Goal: Task Accomplishment & Management: Manage account settings

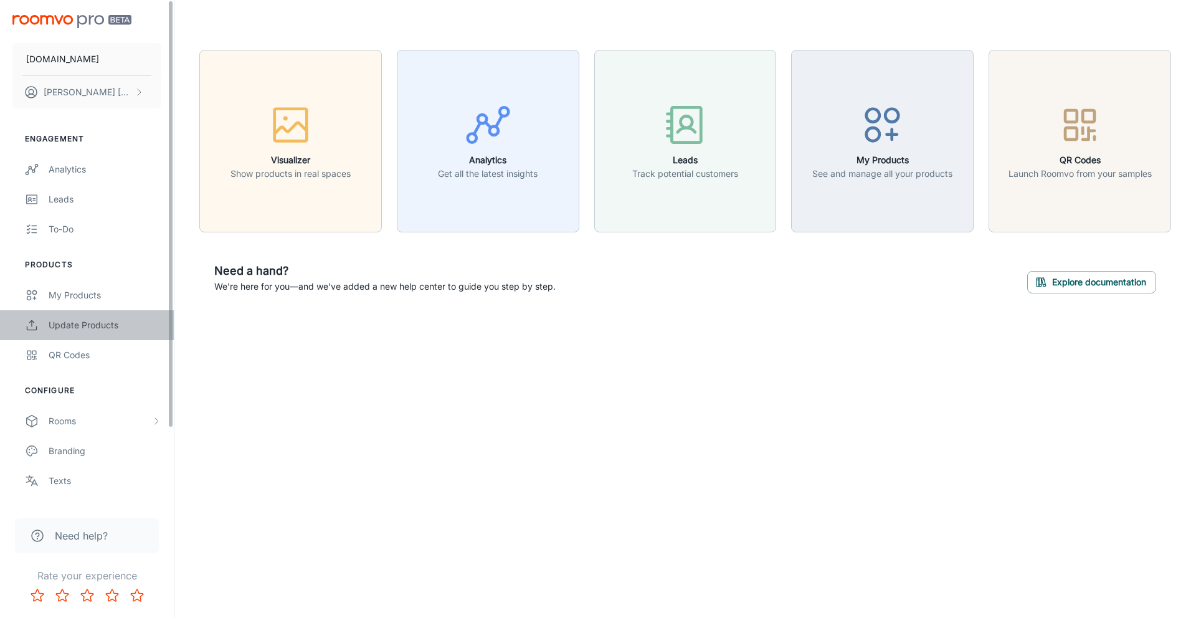
click at [82, 327] on div "Update Products" at bounding box center [105, 325] width 113 height 14
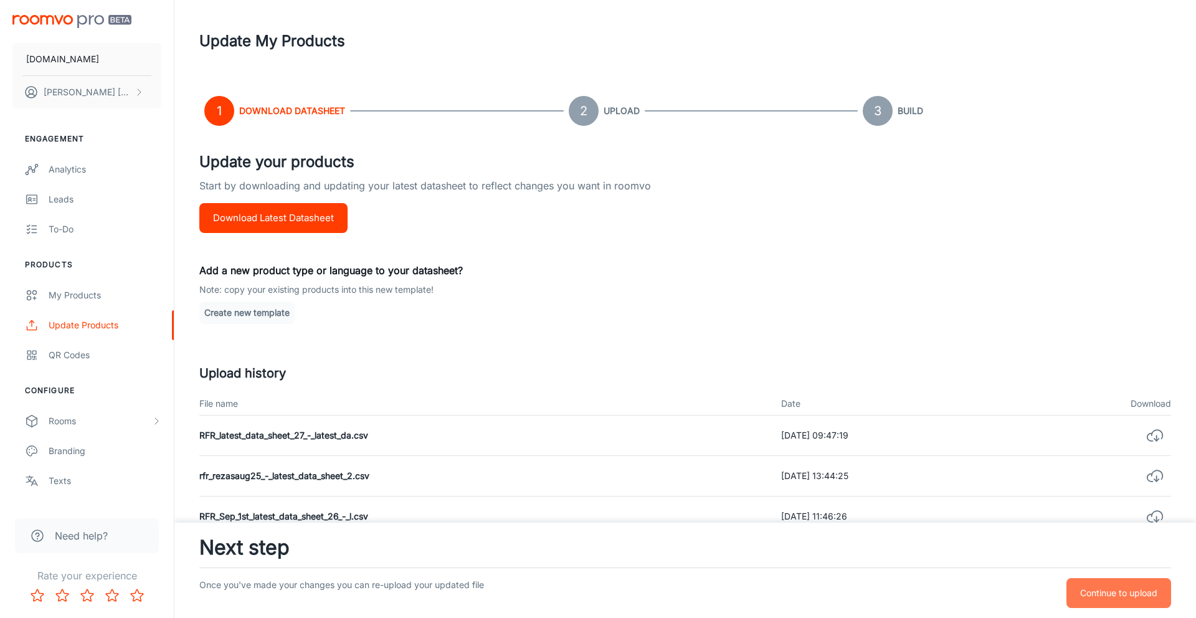
click at [1120, 589] on p "Continue to upload" at bounding box center [1119, 593] width 77 height 14
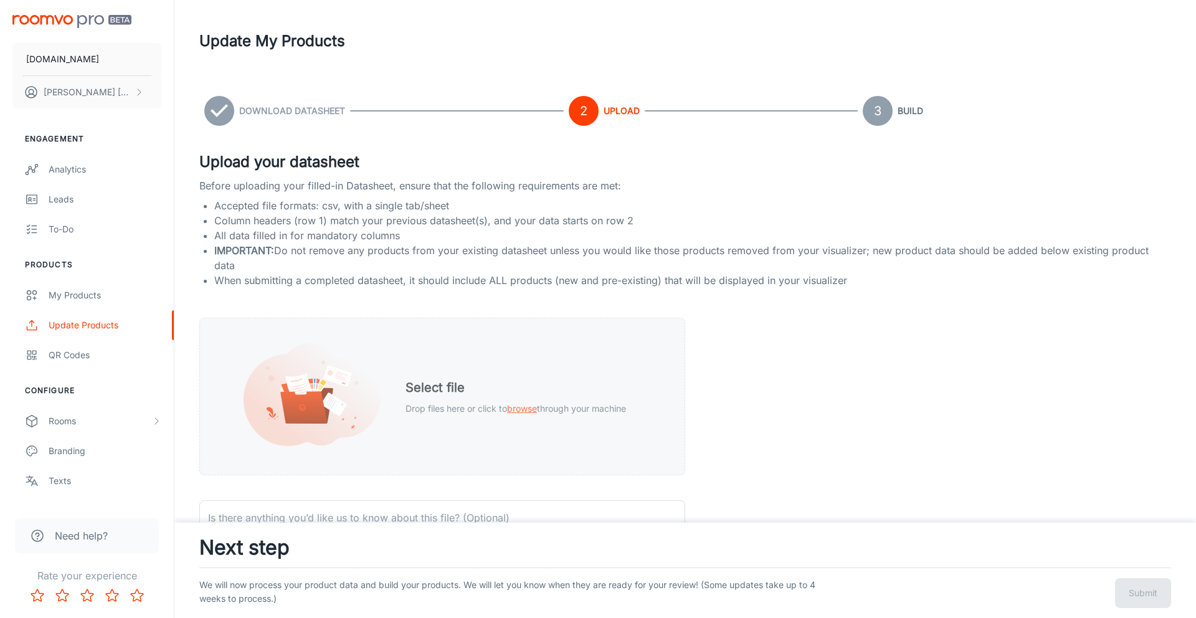
click at [535, 401] on div "Select file Drop files here or click to browse through your machine" at bounding box center [516, 396] width 250 height 67
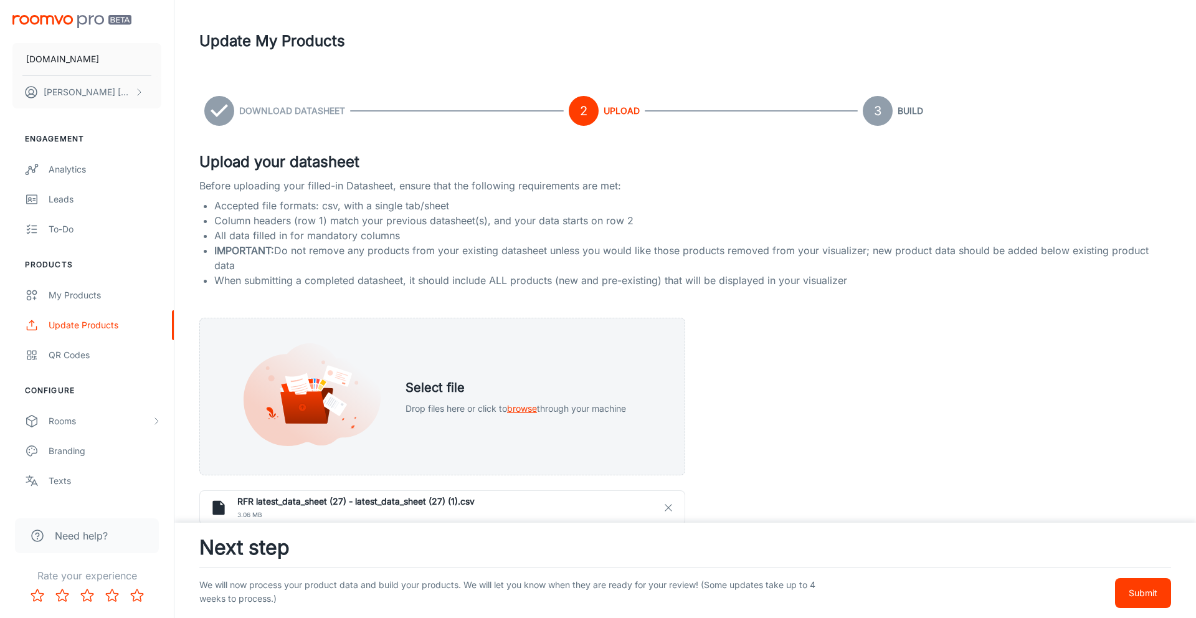
scroll to position [3, 0]
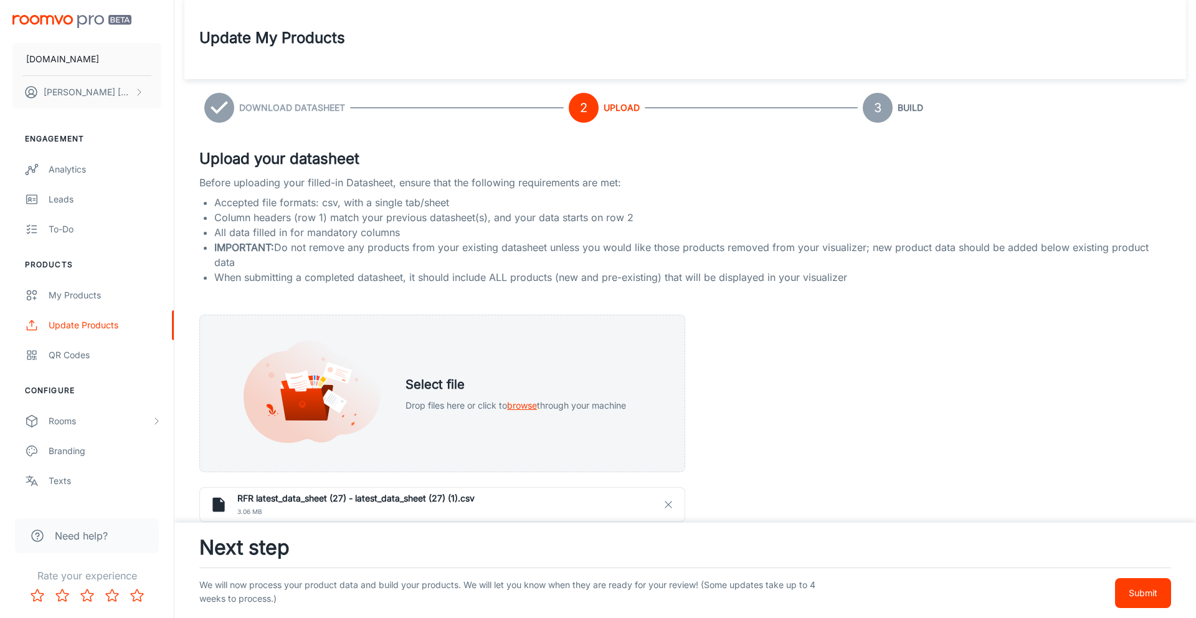
click at [1144, 591] on p "Submit" at bounding box center [1143, 593] width 29 height 14
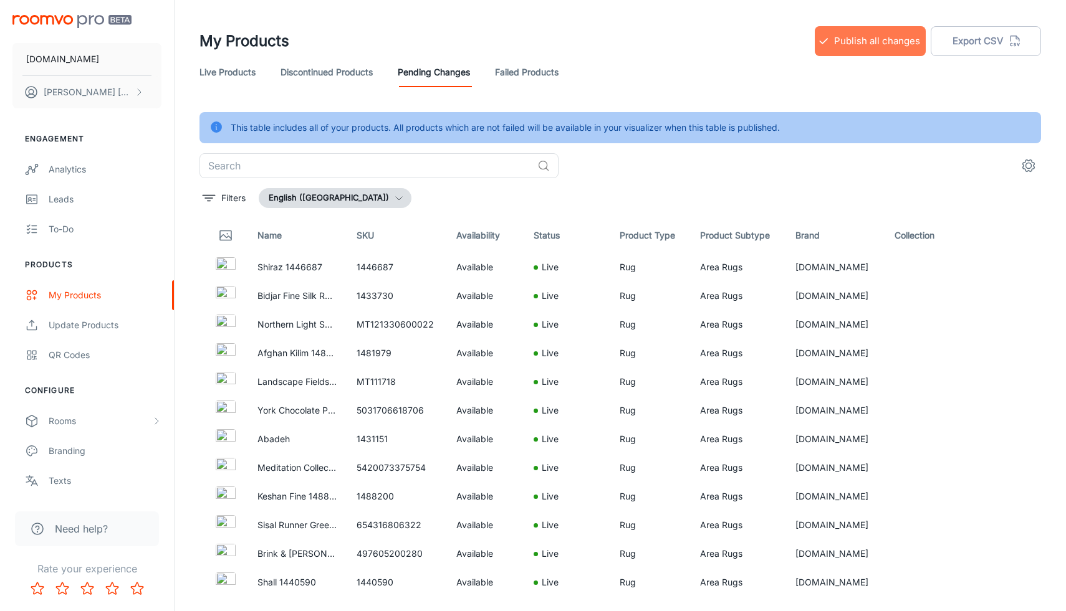
click at [883, 50] on button "Publish all changes" at bounding box center [869, 41] width 111 height 30
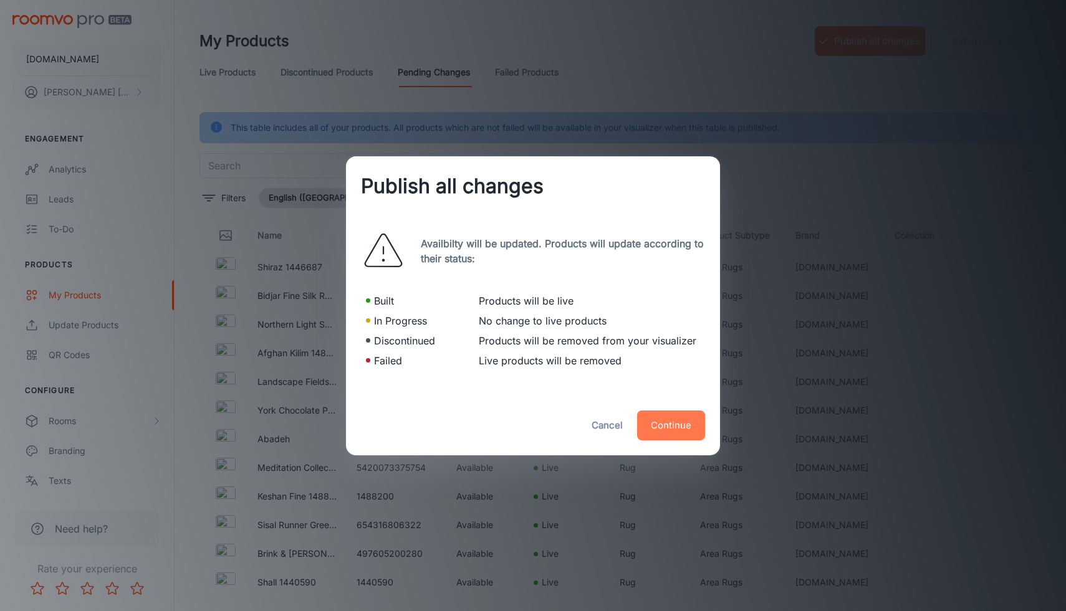
click at [664, 438] on button "Continue" at bounding box center [671, 426] width 68 height 30
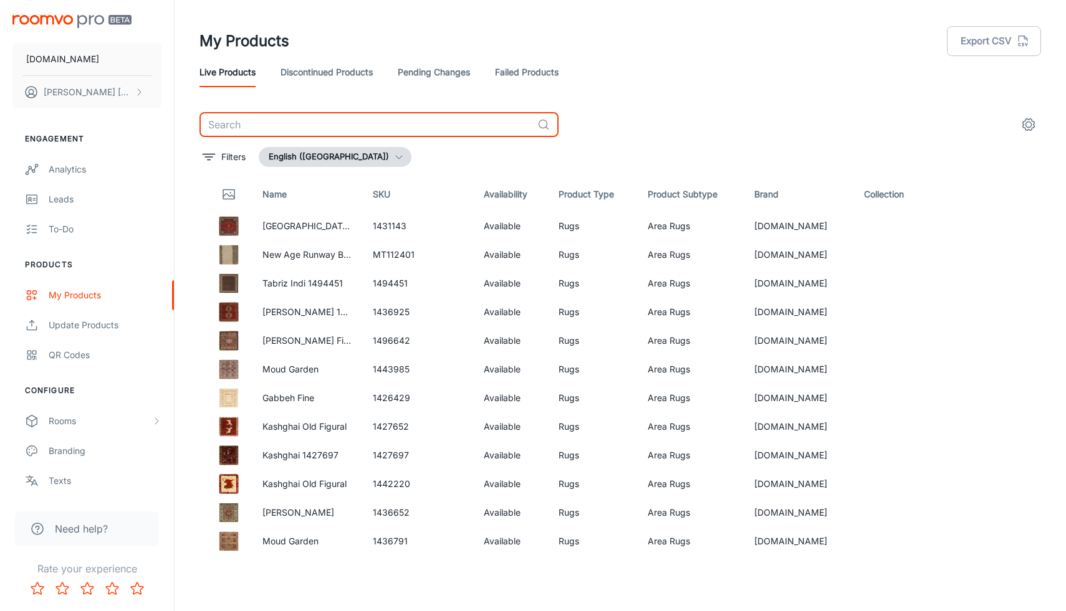
click at [332, 122] on input "text" at bounding box center [365, 124] width 333 height 25
paste input "1384232"
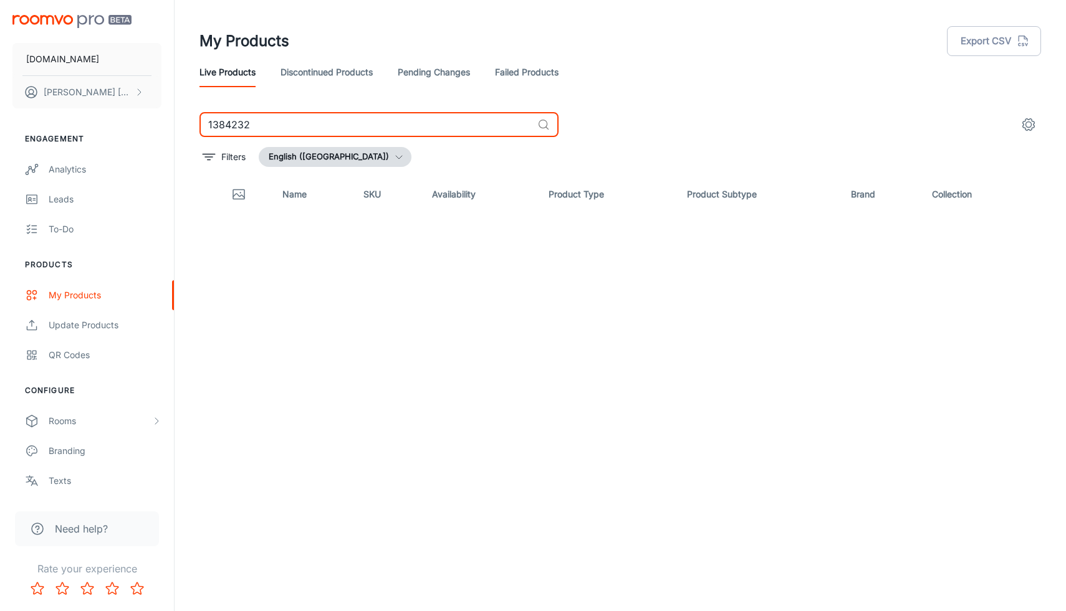
click at [212, 123] on input "1384232" at bounding box center [365, 124] width 333 height 25
type input "1384232"
click at [328, 72] on link "Discontinued Products" at bounding box center [326, 72] width 92 height 30
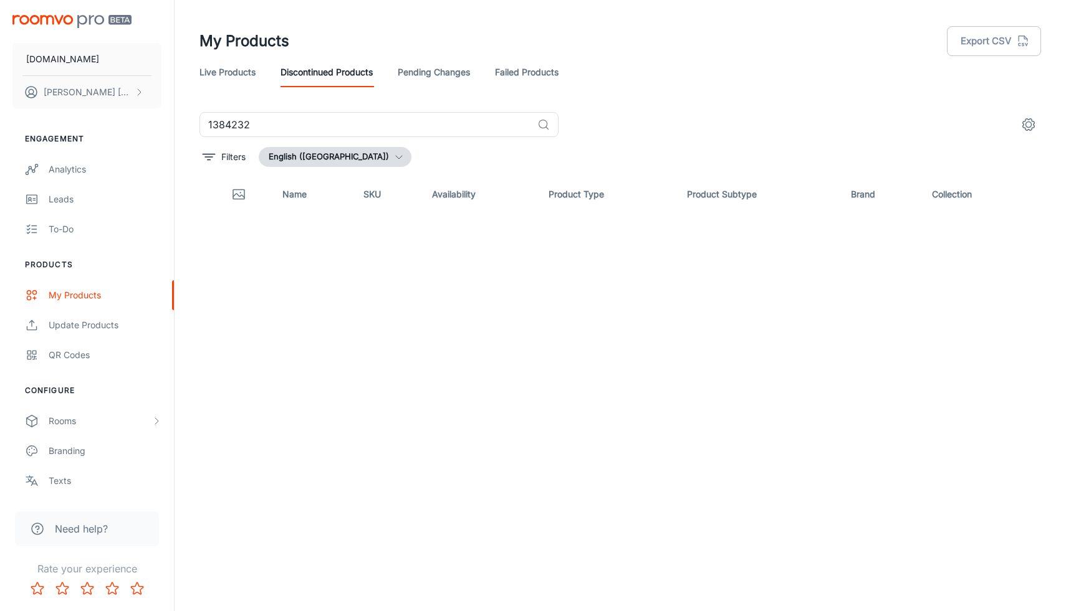
click at [441, 82] on link "Pending Changes" at bounding box center [434, 72] width 72 height 30
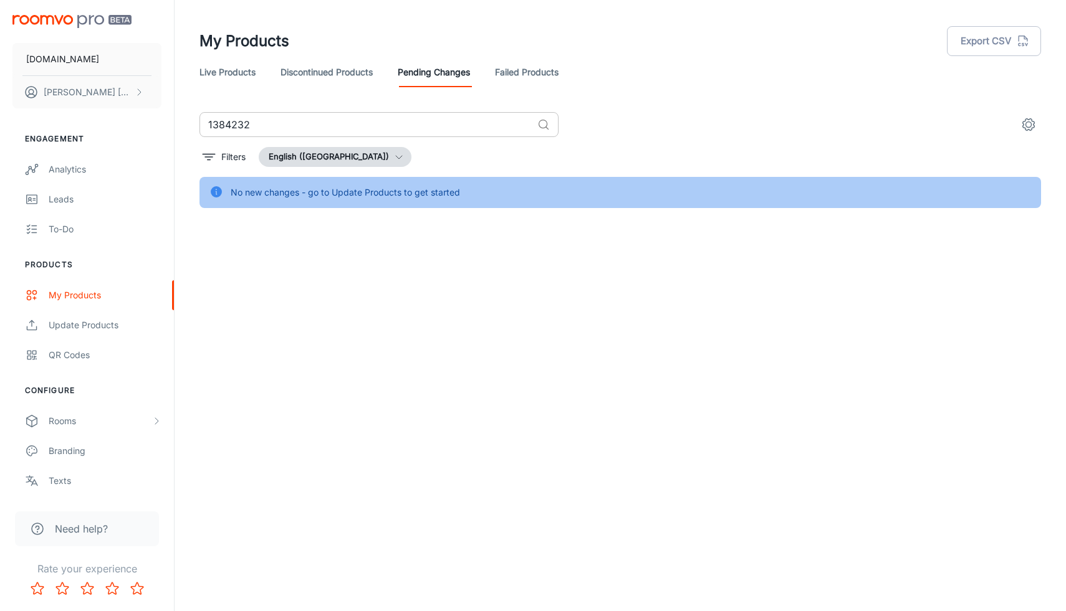
click at [366, 131] on input "1384232" at bounding box center [365, 124] width 333 height 25
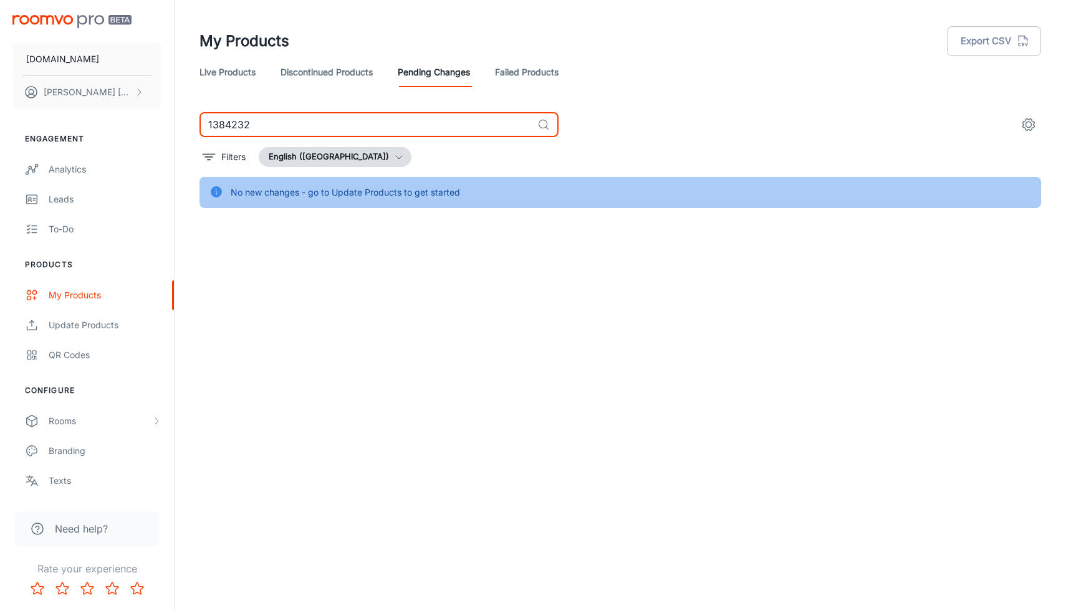
click at [522, 75] on link "Failed Products" at bounding box center [527, 72] width 64 height 30
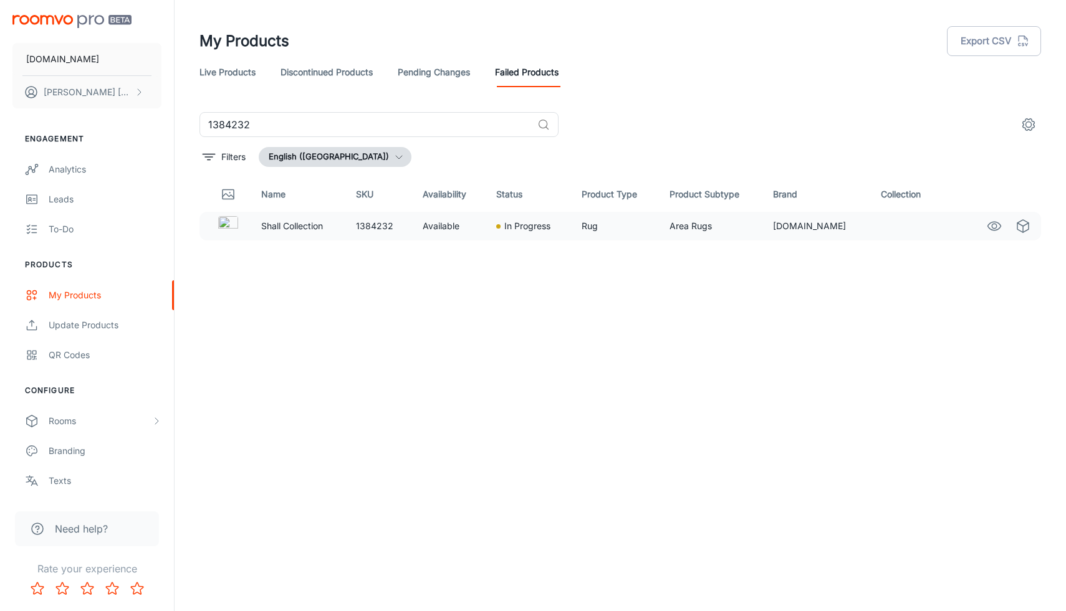
click at [306, 226] on p "Shall Collection" at bounding box center [298, 226] width 75 height 14
click at [990, 229] on icon "See in Visualizer" at bounding box center [994, 226] width 13 height 9
click at [71, 315] on link "Update Products" at bounding box center [87, 325] width 174 height 30
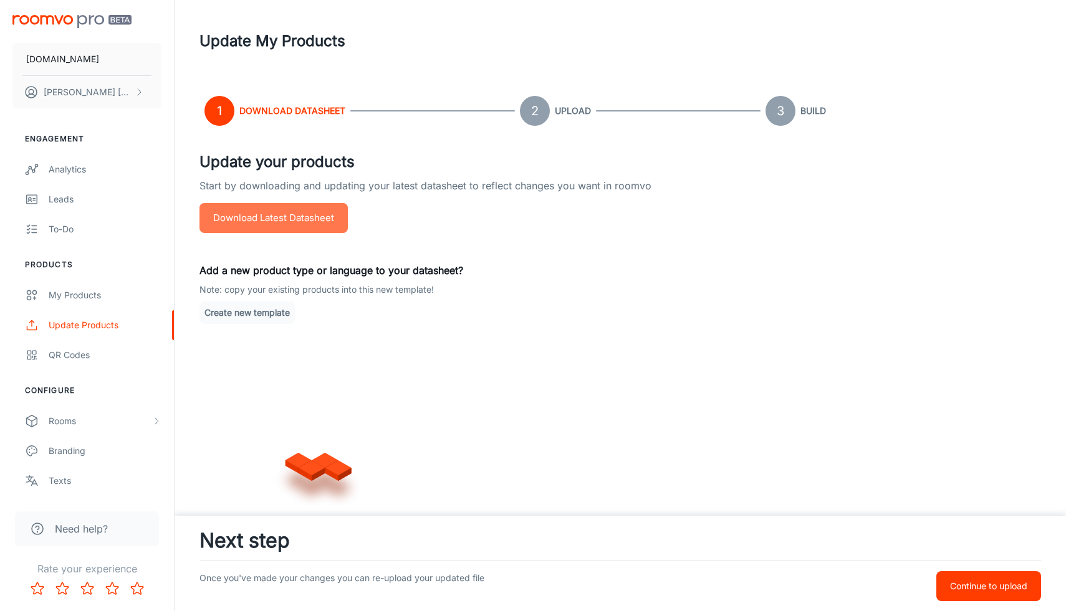
click at [299, 215] on button "Download Latest Datasheet" at bounding box center [273, 218] width 148 height 30
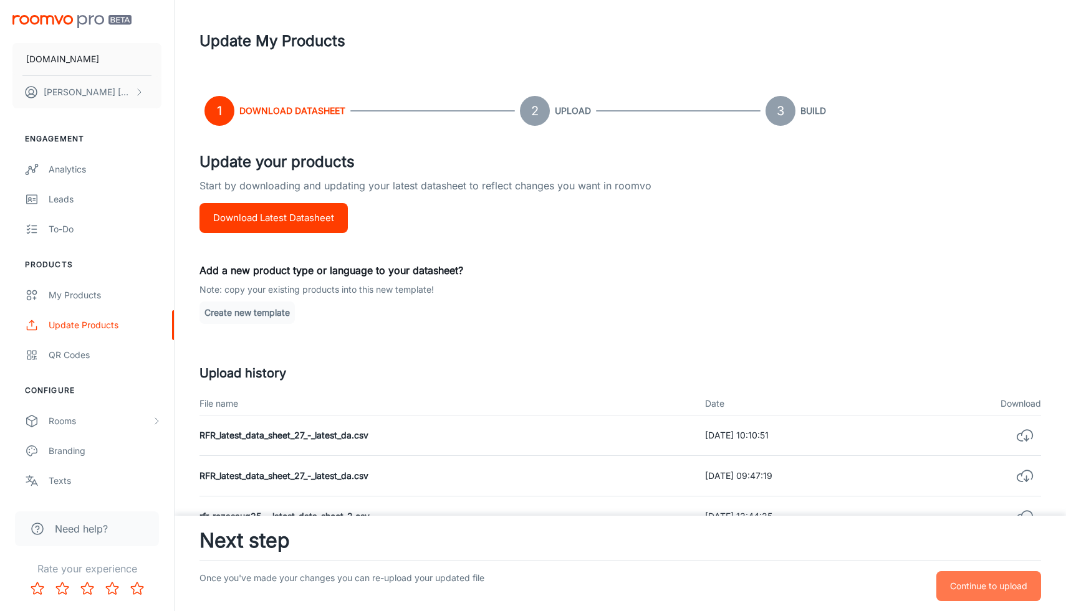
click at [1003, 594] on button "Continue to upload" at bounding box center [988, 586] width 105 height 30
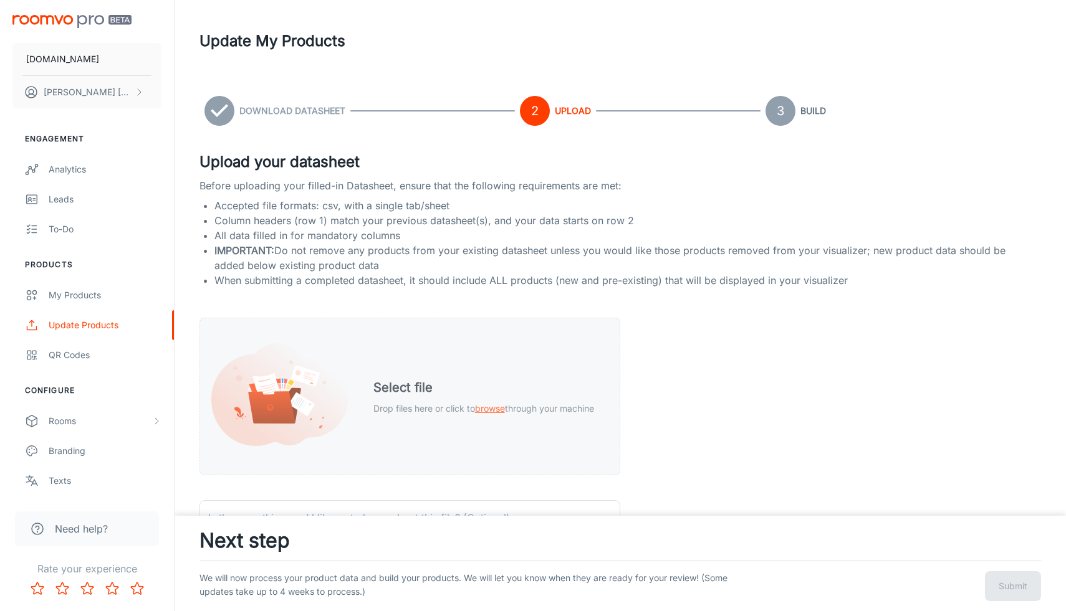
click at [486, 411] on span "browse" at bounding box center [490, 408] width 30 height 11
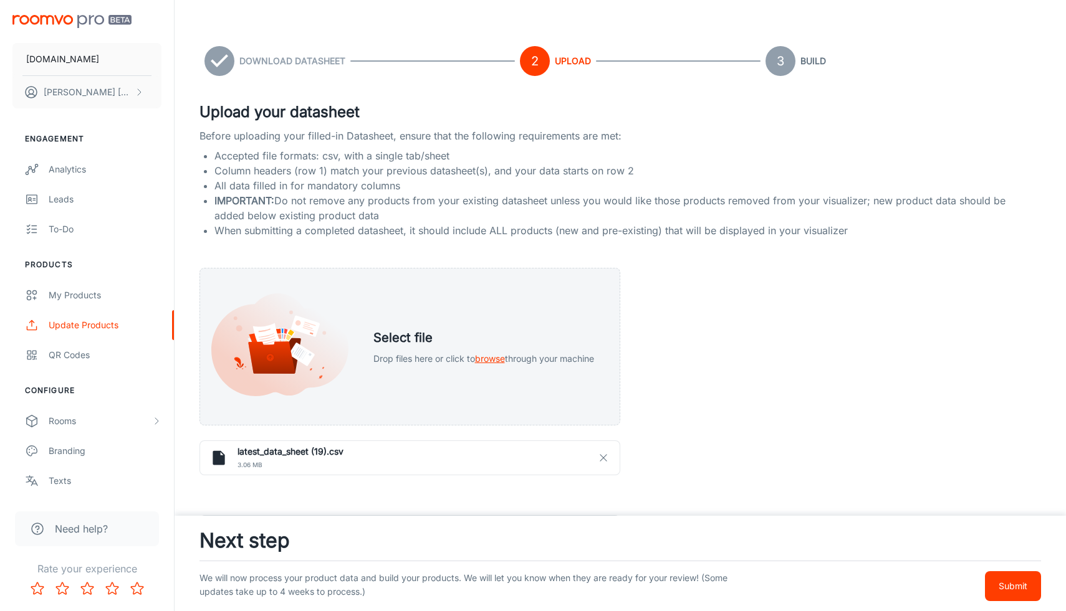
scroll to position [102, 0]
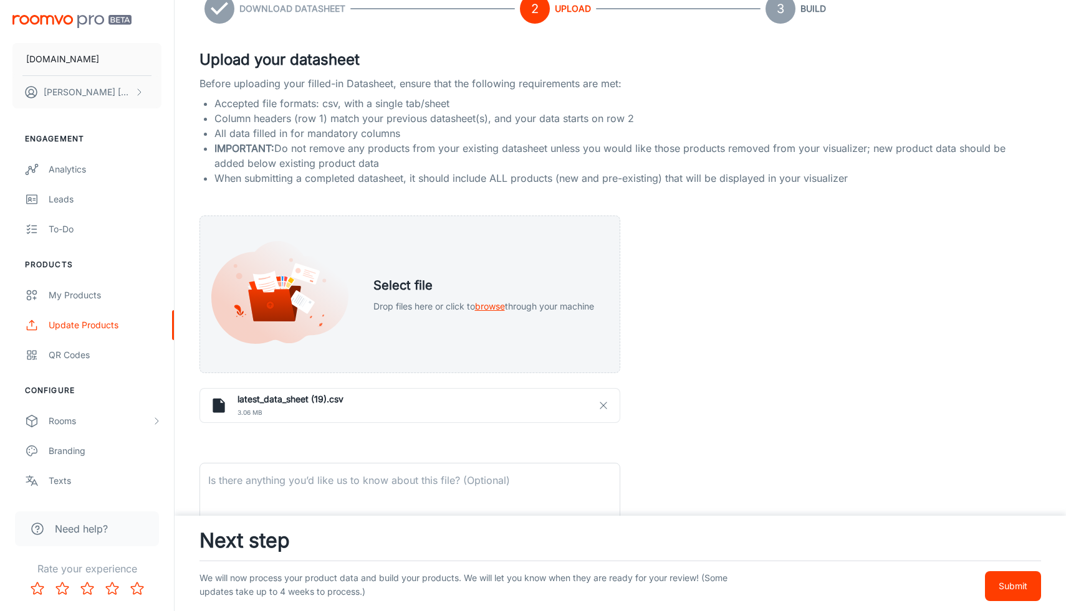
click at [1038, 594] on button "Submit" at bounding box center [1013, 586] width 56 height 30
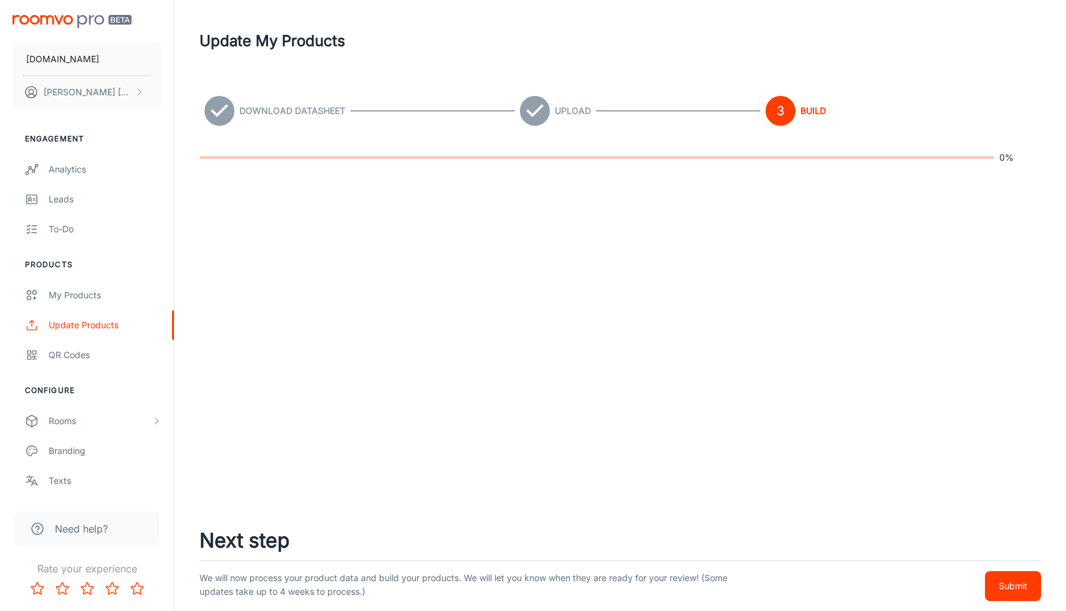
scroll to position [0, 0]
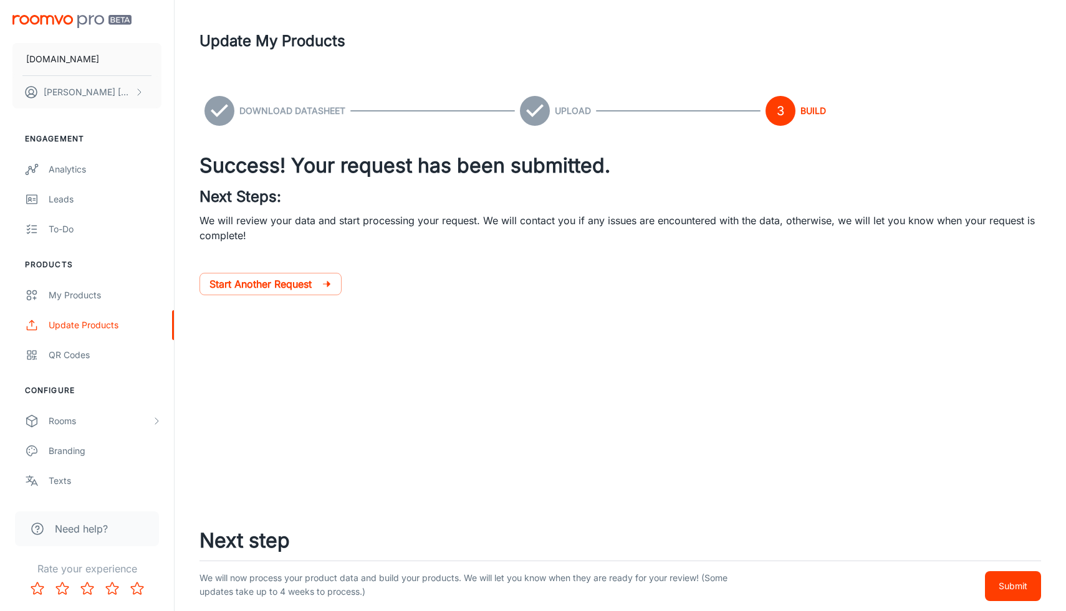
click at [1009, 575] on button "Submit" at bounding box center [1013, 586] width 56 height 30
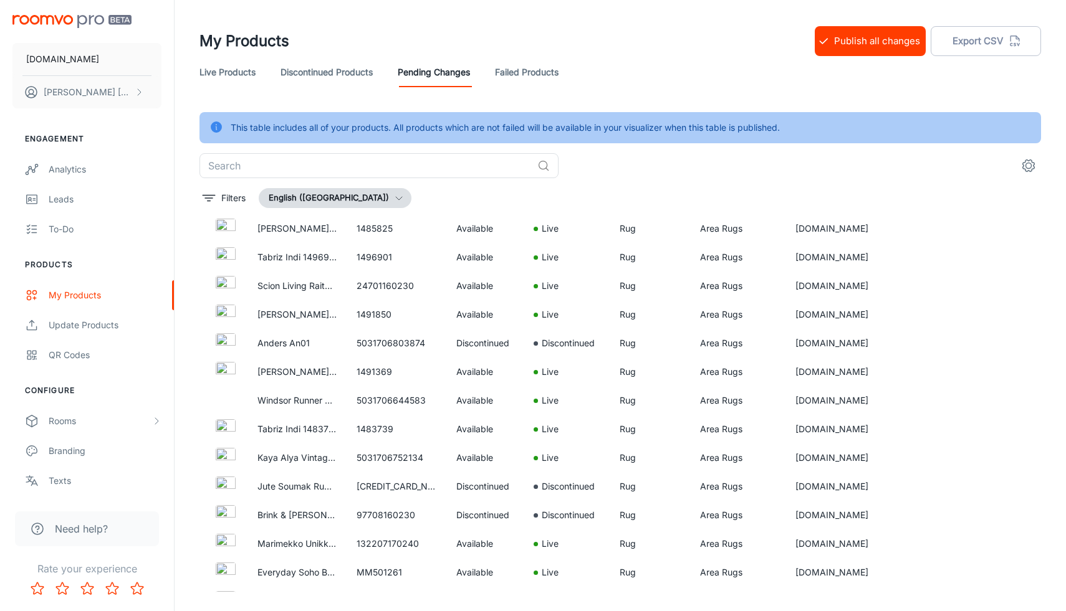
scroll to position [505, 0]
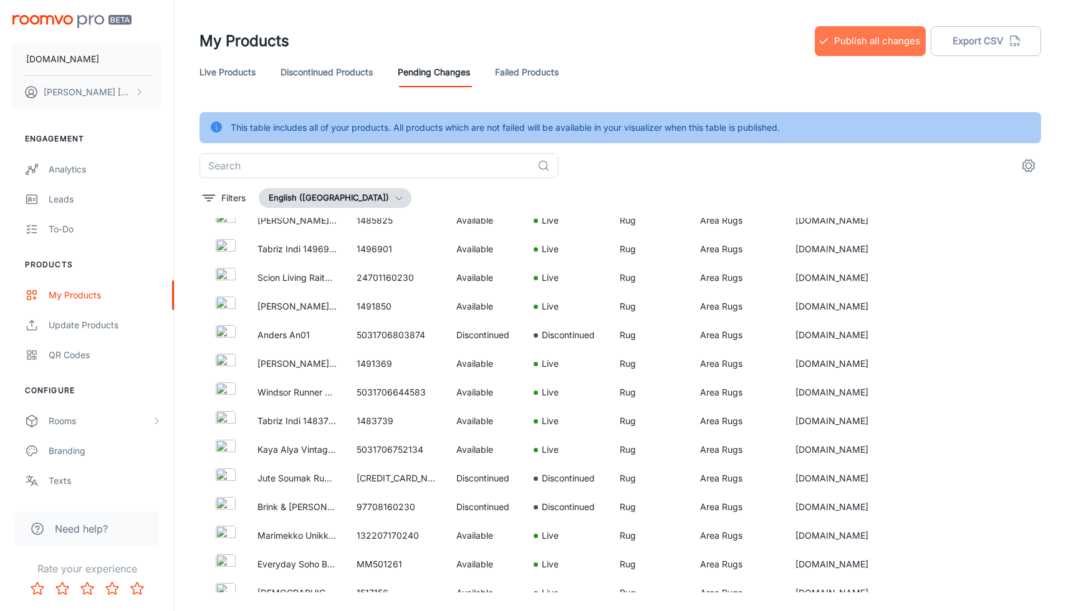
click at [872, 47] on button "Publish all changes" at bounding box center [869, 41] width 111 height 30
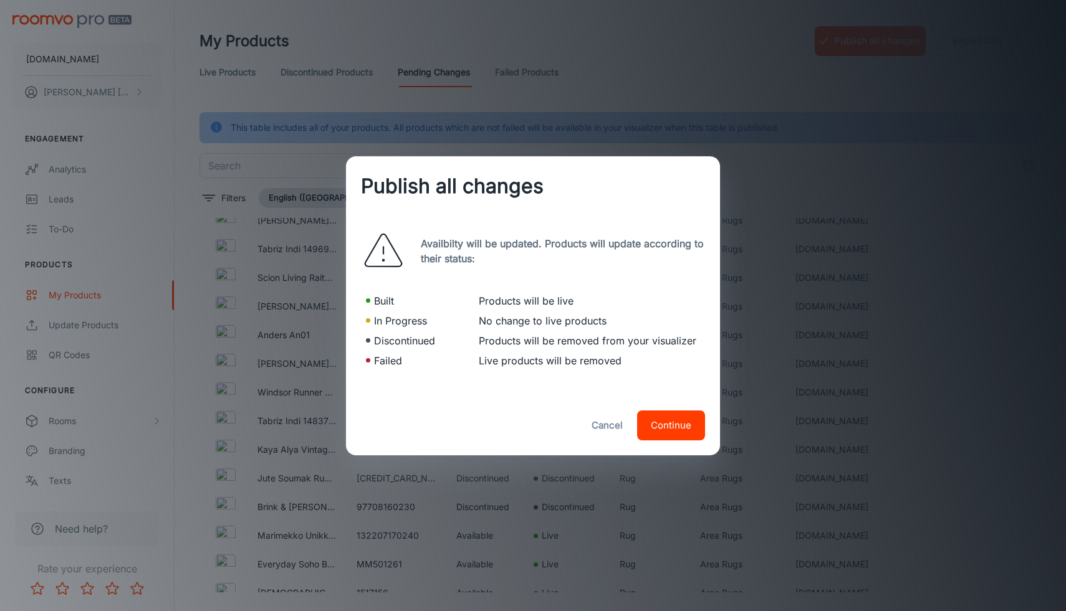
click at [684, 420] on button "Continue" at bounding box center [671, 426] width 68 height 30
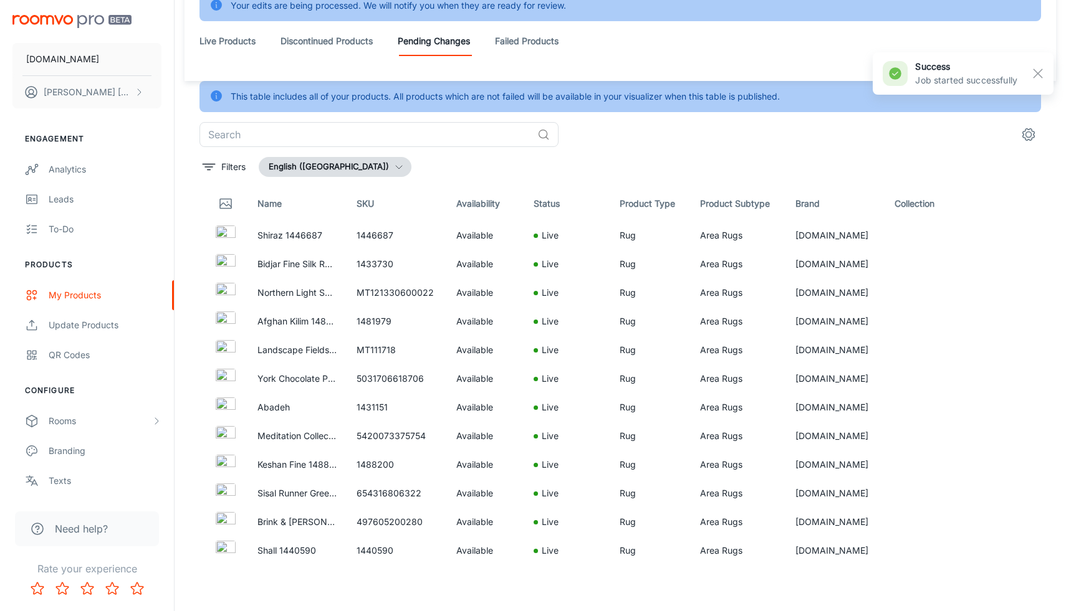
scroll to position [0, 0]
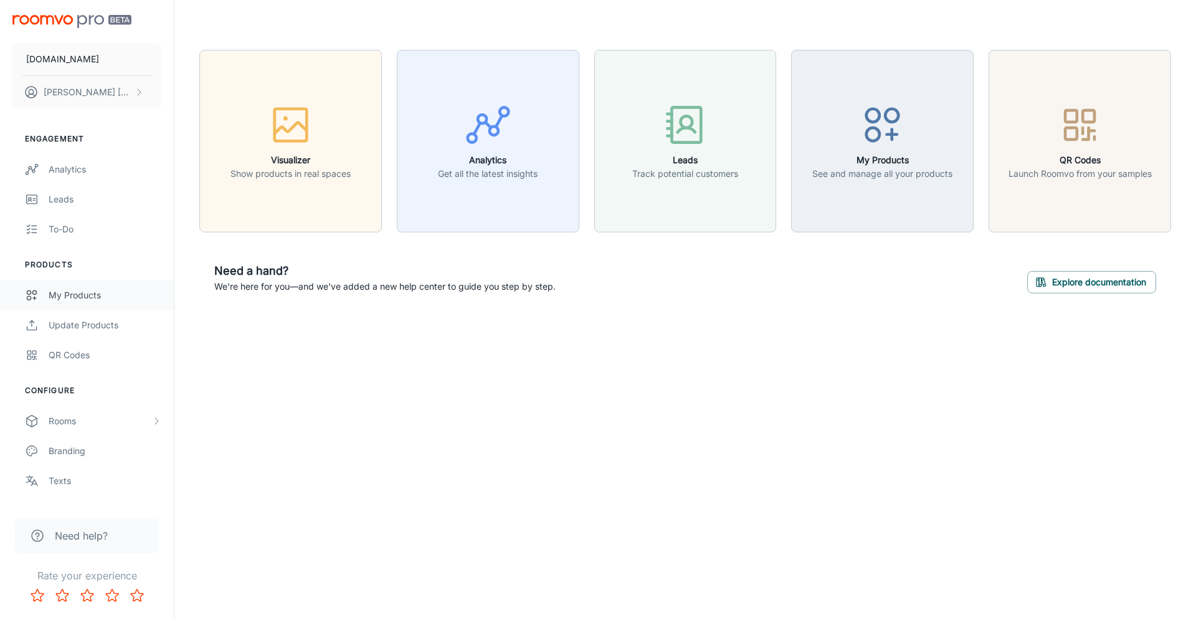
click at [76, 299] on div "My Products" at bounding box center [105, 296] width 113 height 14
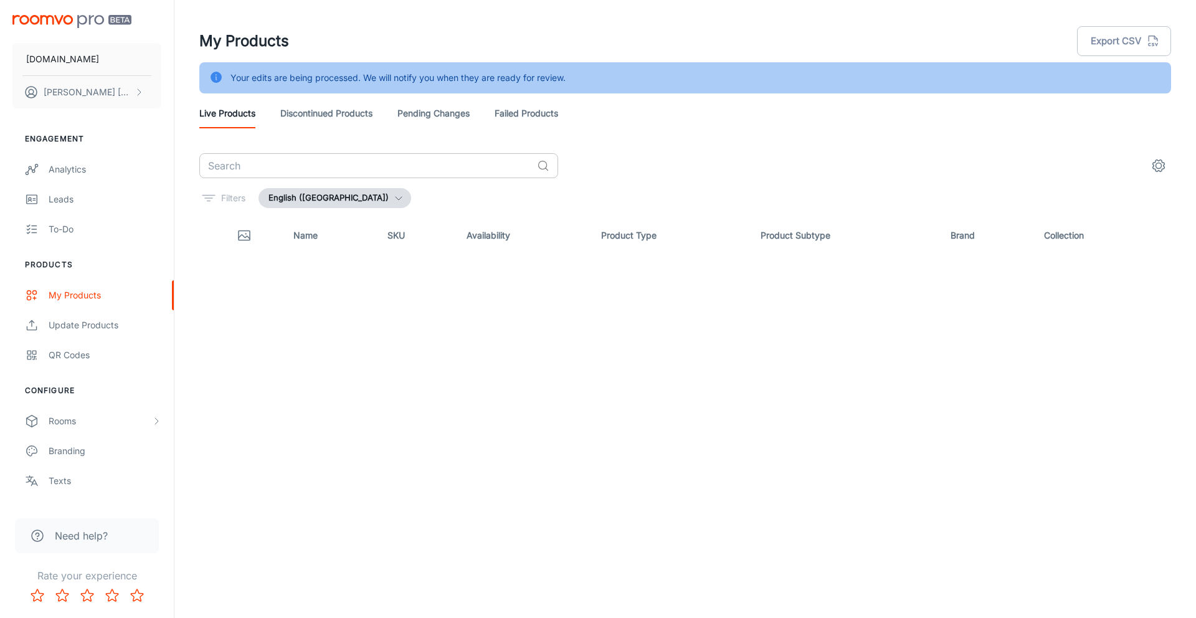
click at [311, 172] on input "text" at bounding box center [365, 165] width 333 height 25
paste input "1384232"
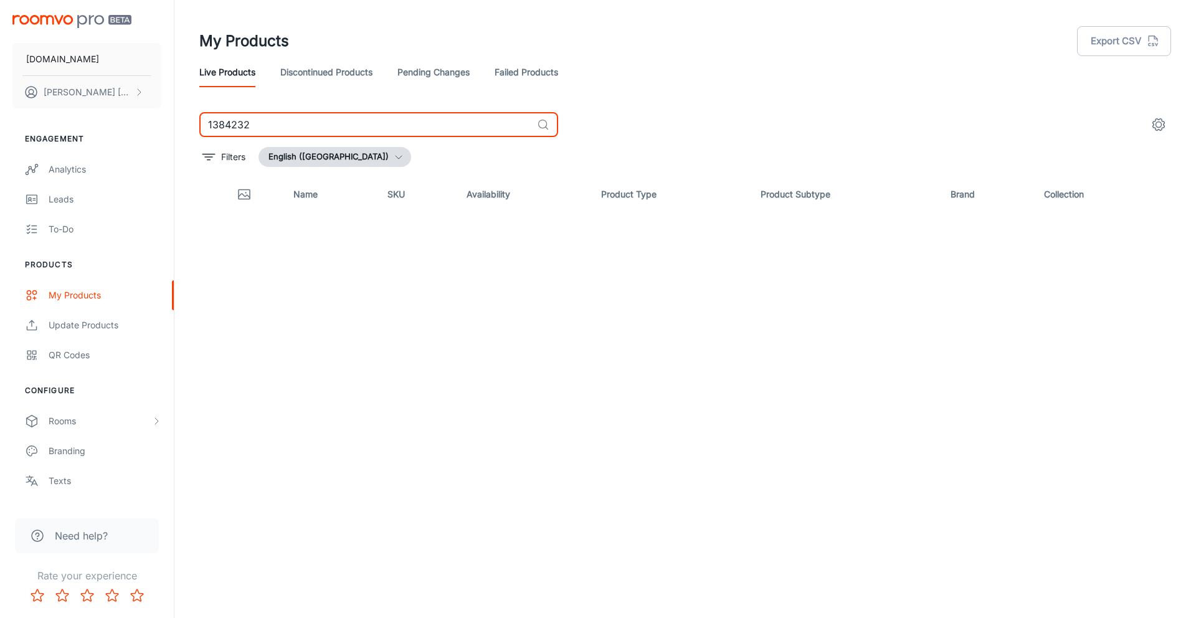
click at [211, 125] on input "1384232" at bounding box center [365, 124] width 333 height 25
type input "1384232"
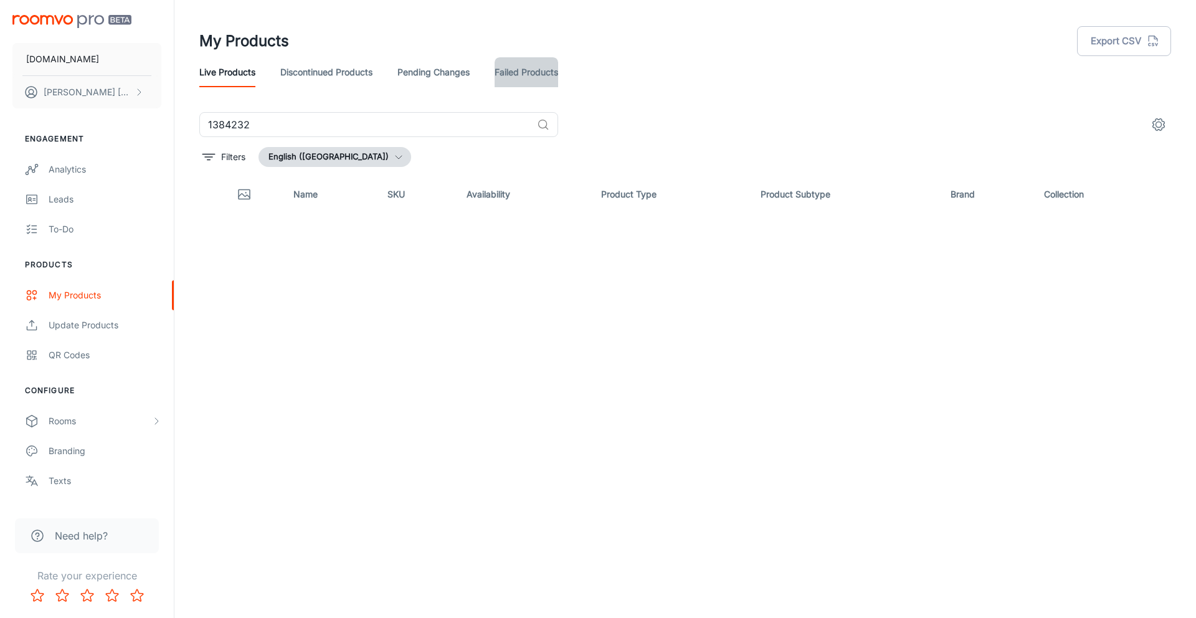
click at [523, 65] on link "Failed Products" at bounding box center [527, 72] width 64 height 30
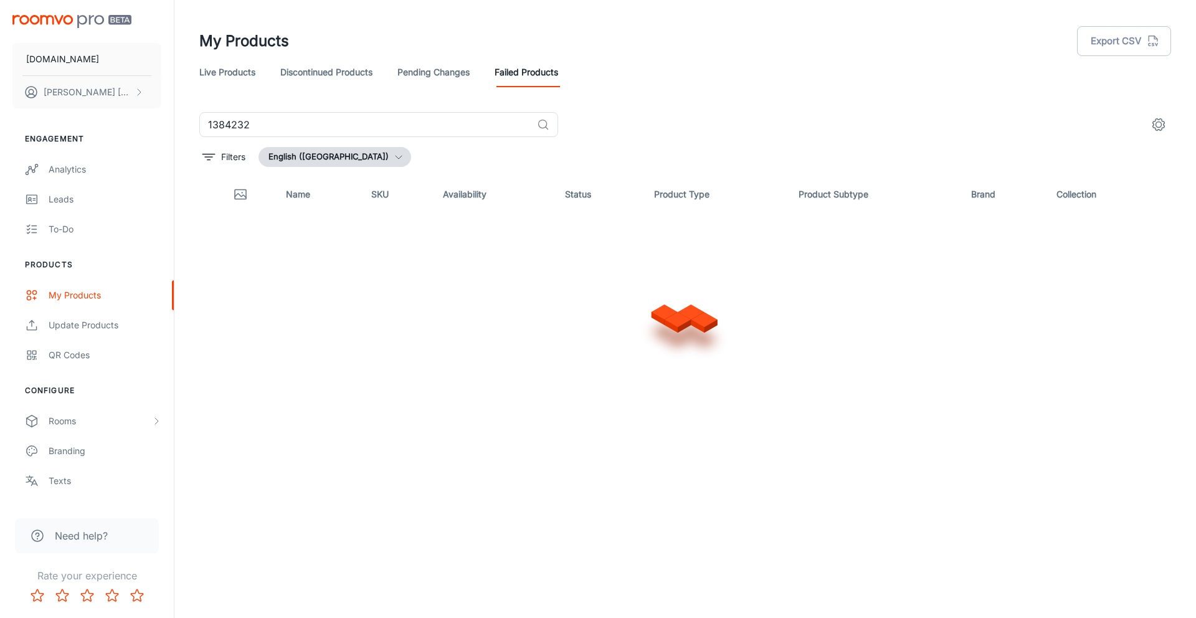
click at [425, 75] on link "Pending Changes" at bounding box center [434, 72] width 72 height 30
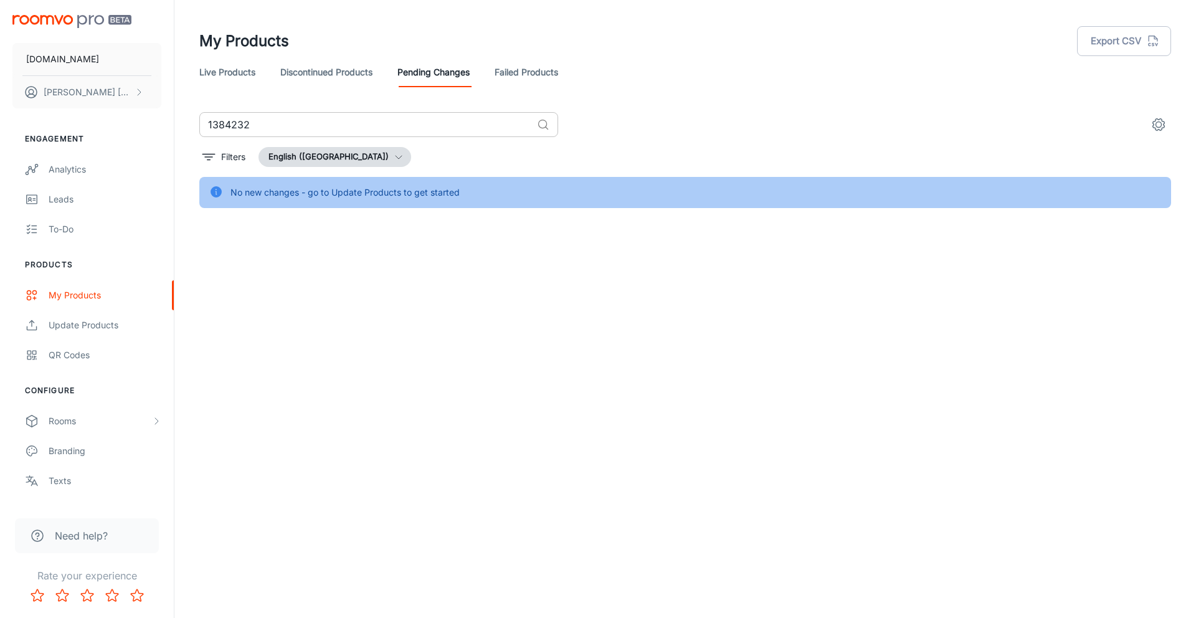
click at [402, 128] on input "1384232" at bounding box center [365, 124] width 333 height 25
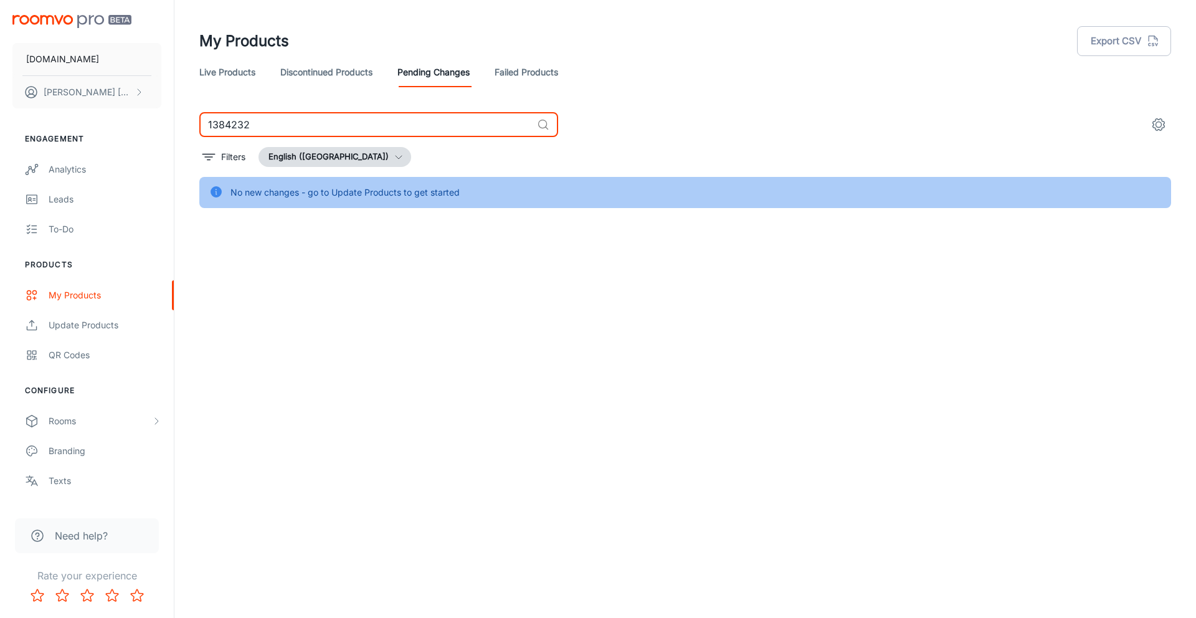
click at [515, 67] on link "Failed Products" at bounding box center [527, 72] width 64 height 30
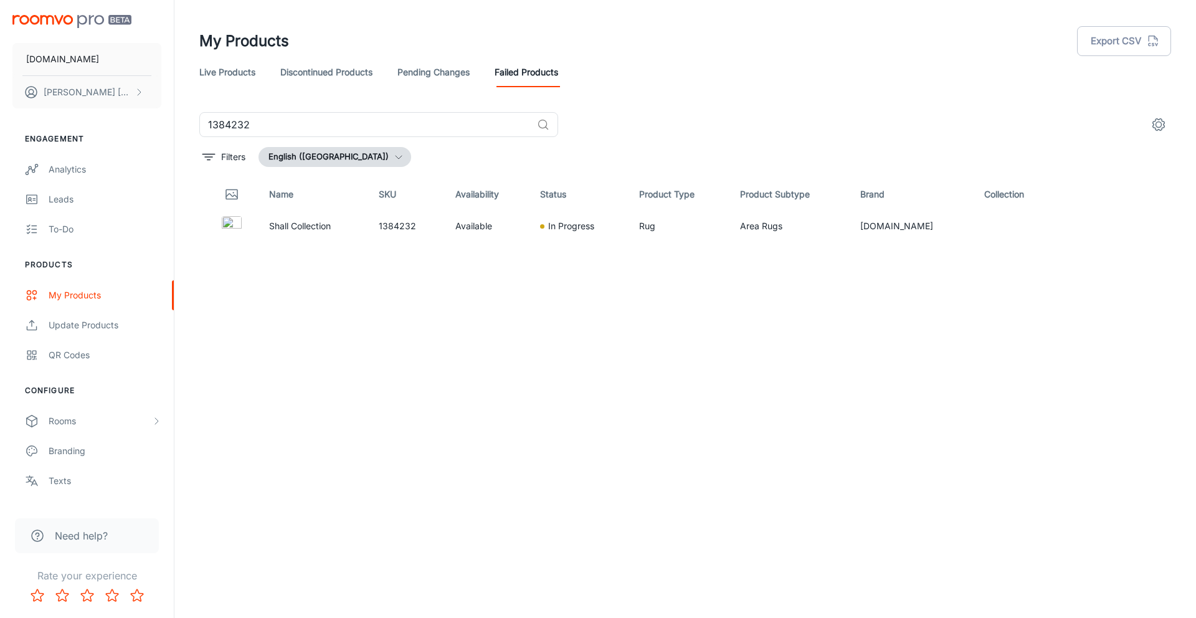
click at [301, 80] on link "Discontinued Products" at bounding box center [326, 72] width 92 height 30
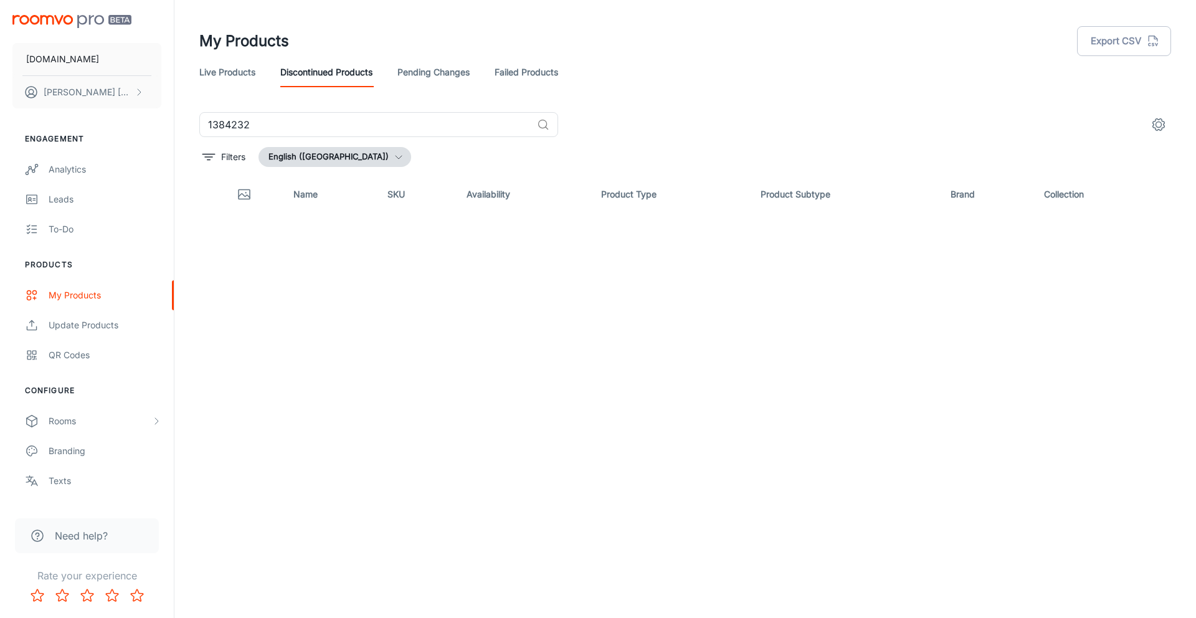
click at [503, 55] on div "My Products Export CSV" at bounding box center [685, 41] width 972 height 32
click at [520, 75] on link "Failed Products" at bounding box center [527, 72] width 64 height 30
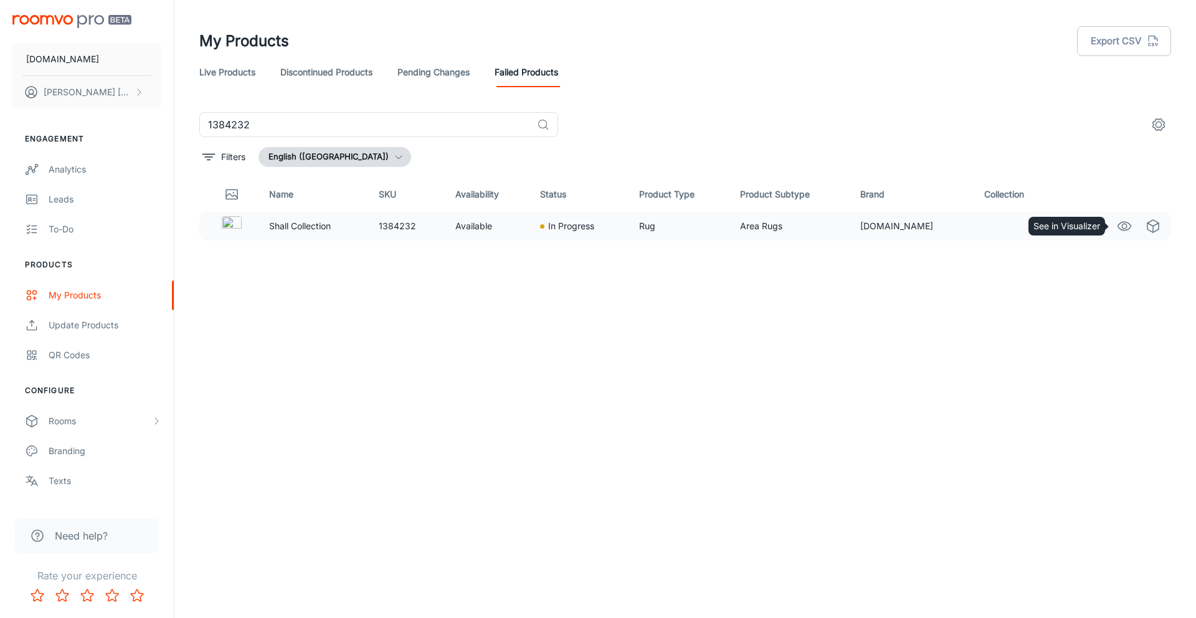
click at [1119, 225] on icon "See in Visualizer" at bounding box center [1124, 226] width 15 height 15
click at [545, 226] on div at bounding box center [542, 226] width 4 height 4
click at [320, 227] on p "Shall Collection" at bounding box center [313, 226] width 89 height 14
click at [730, 232] on td "Rug" at bounding box center [679, 226] width 101 height 29
click at [223, 70] on link "Live Products" at bounding box center [227, 72] width 56 height 30
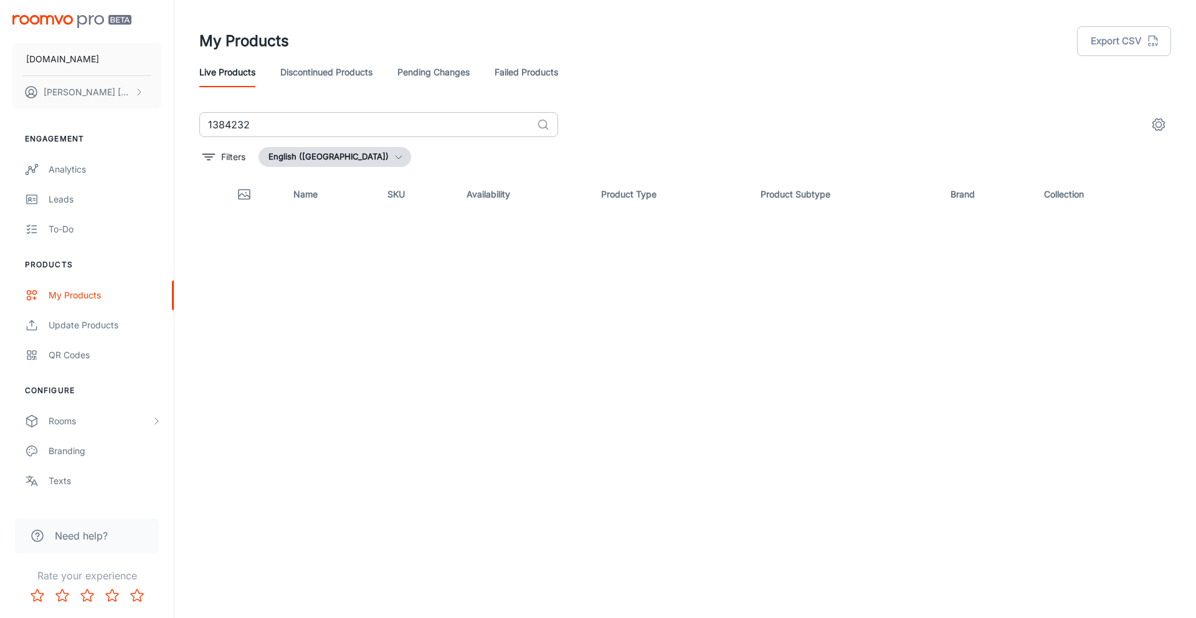
click at [360, 129] on input "1384232" at bounding box center [365, 124] width 333 height 25
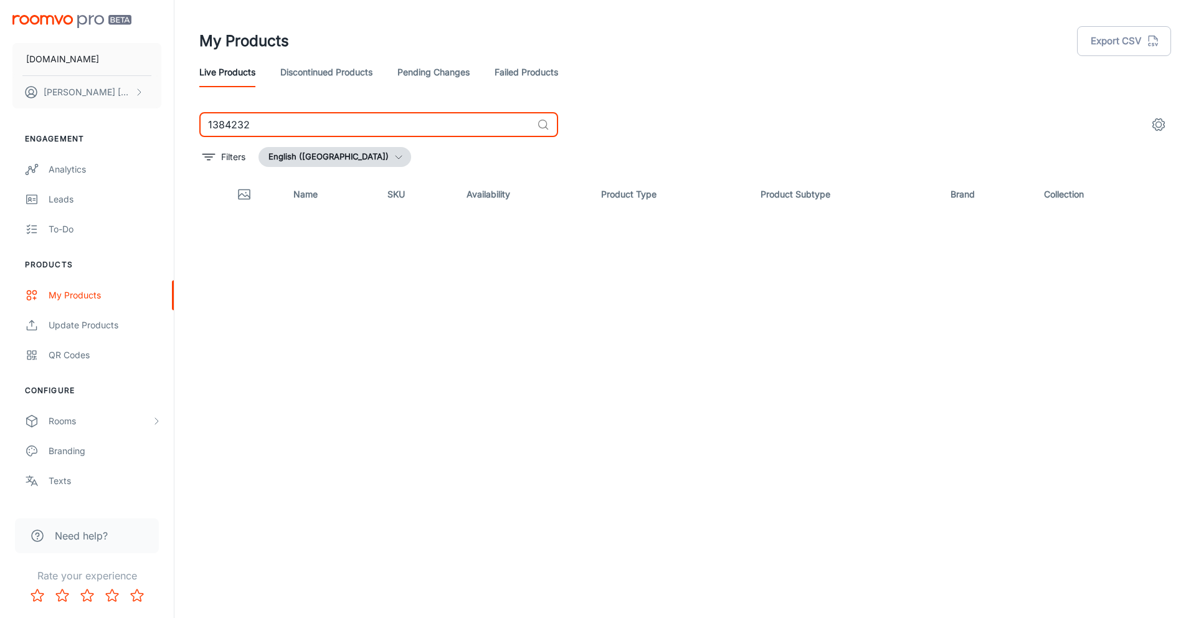
click at [431, 73] on link "Pending Changes" at bounding box center [434, 72] width 72 height 30
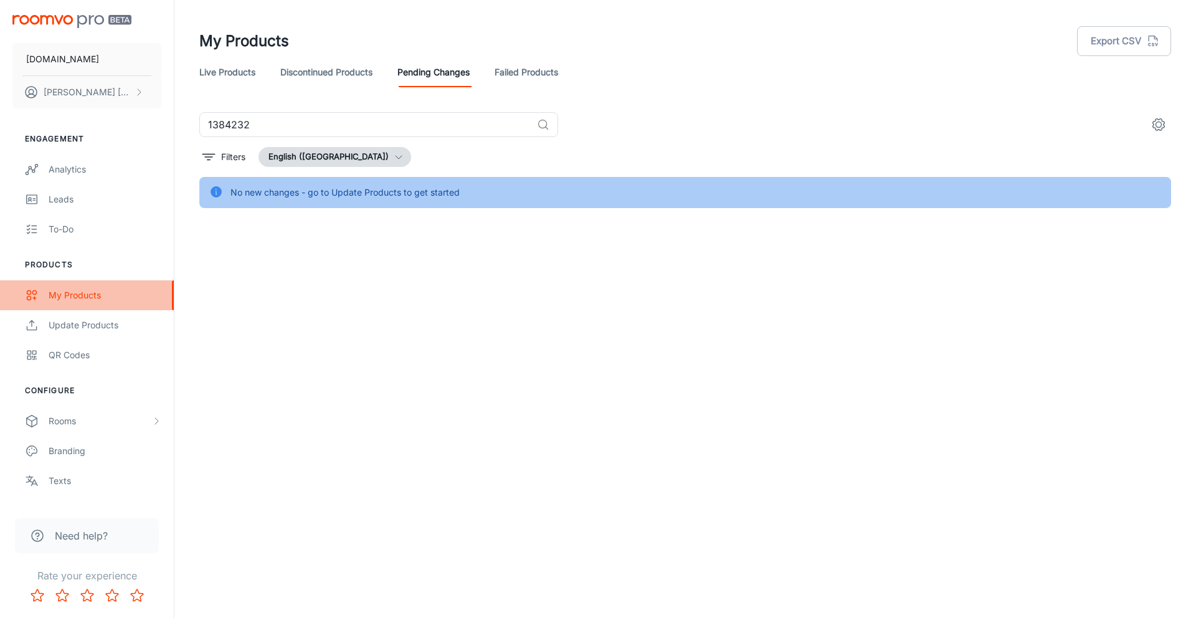
click at [105, 298] on div "My Products" at bounding box center [105, 296] width 113 height 14
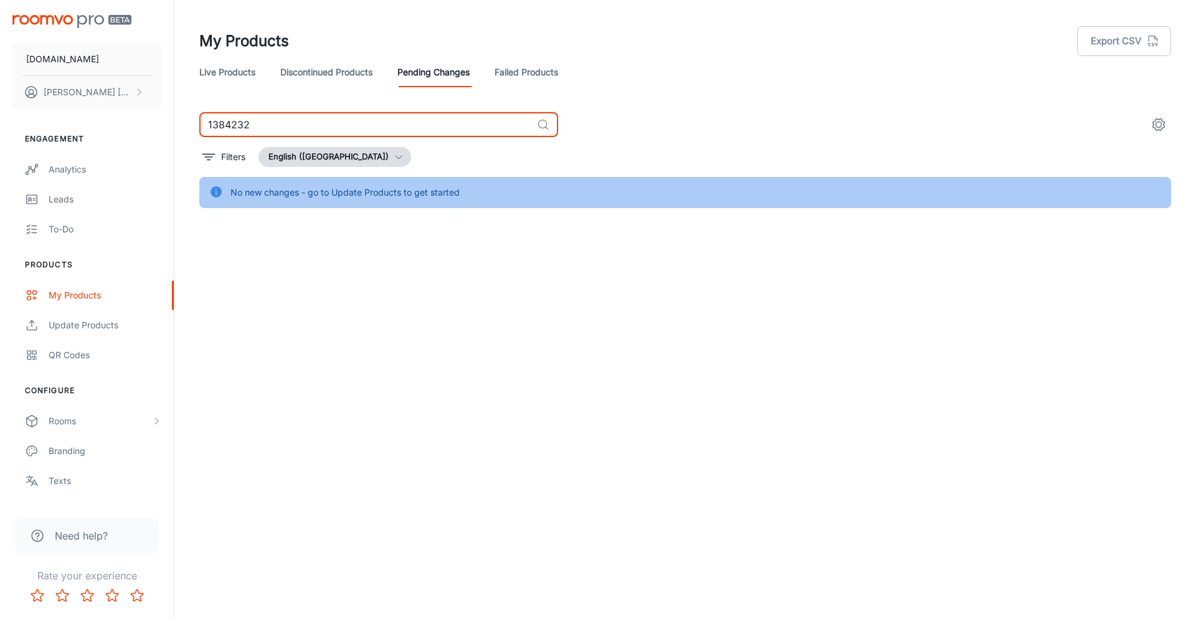
click at [436, 133] on input "1384232" at bounding box center [365, 124] width 333 height 25
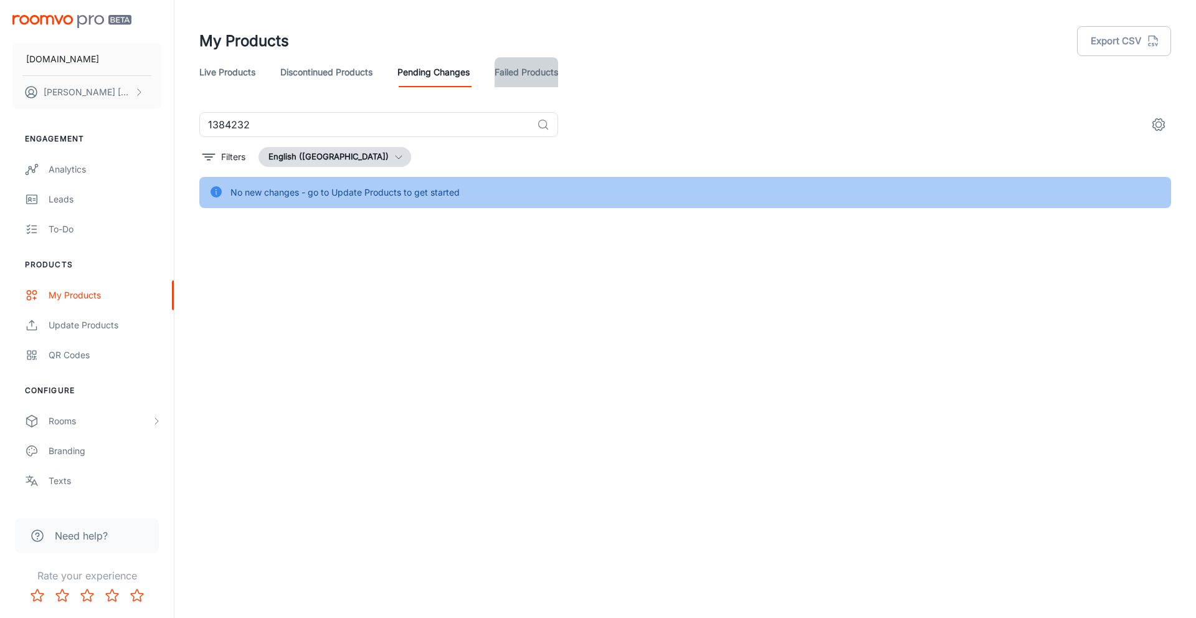
click at [505, 74] on link "Failed Products" at bounding box center [527, 72] width 64 height 30
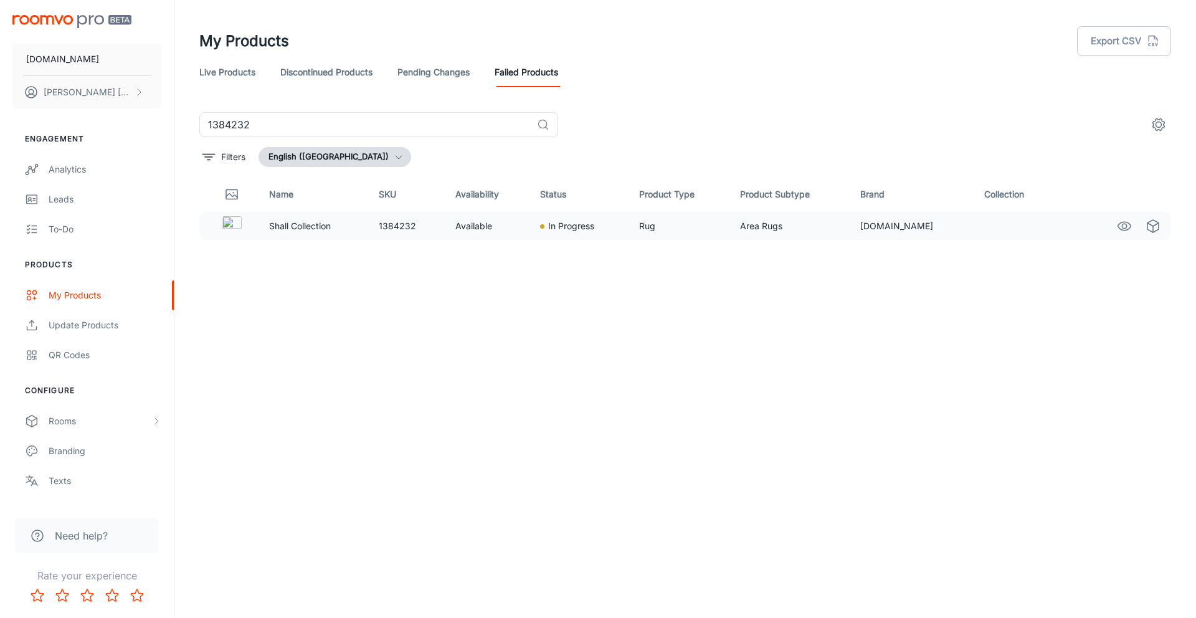
click at [297, 226] on p "Shall Collection" at bounding box center [313, 226] width 89 height 14
click at [227, 229] on img at bounding box center [232, 226] width 20 height 20
click at [245, 234] on div at bounding box center [231, 226] width 35 height 20
click at [491, 275] on div "Name SKU Availability Status Product Type Product Subtype Brand Collection Shal…" at bounding box center [685, 367] width 972 height 381
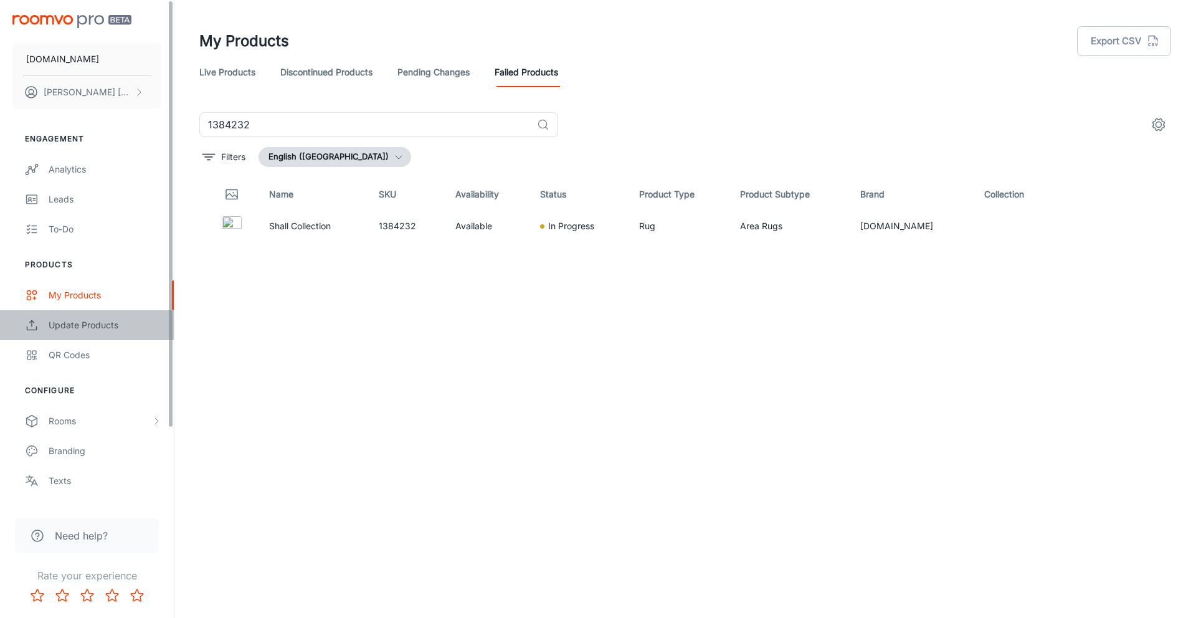
click at [79, 331] on div "Update Products" at bounding box center [105, 325] width 113 height 14
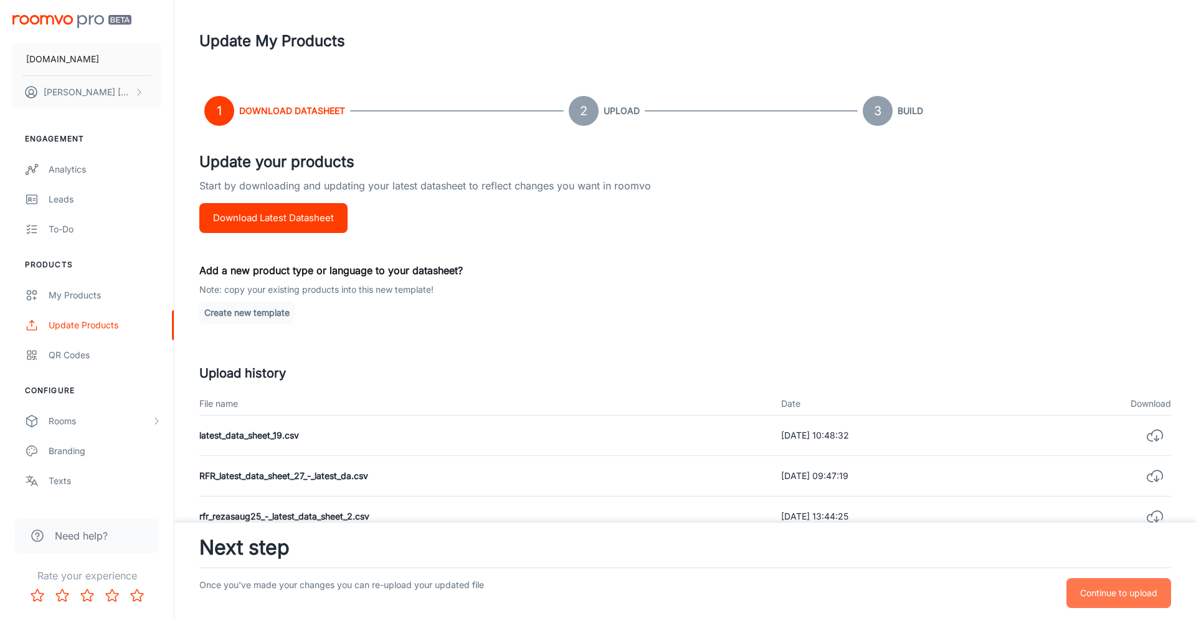
click at [1134, 596] on p "Continue to upload" at bounding box center [1119, 593] width 77 height 14
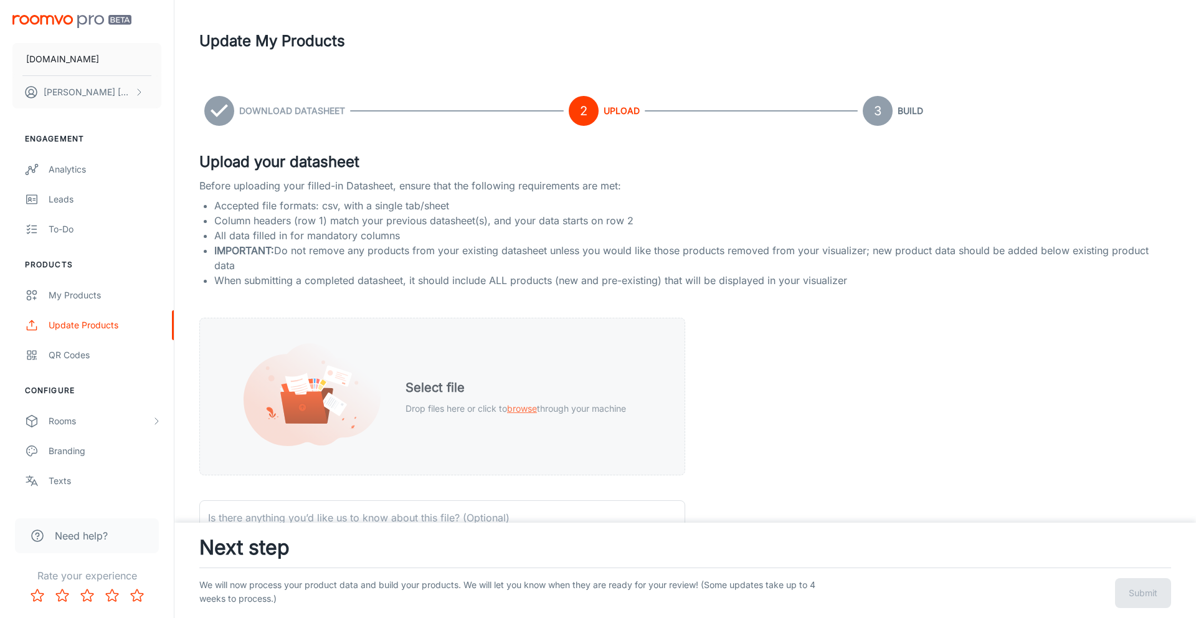
click at [499, 404] on p "Drop files here or click to browse through your machine" at bounding box center [516, 409] width 221 height 14
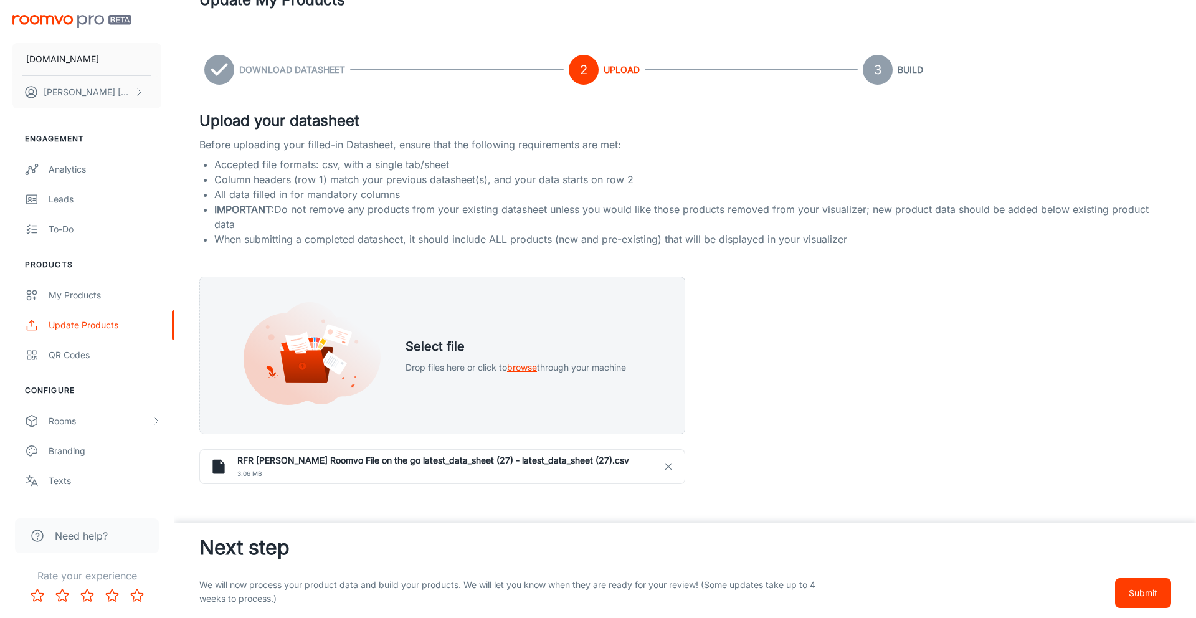
scroll to position [115, 0]
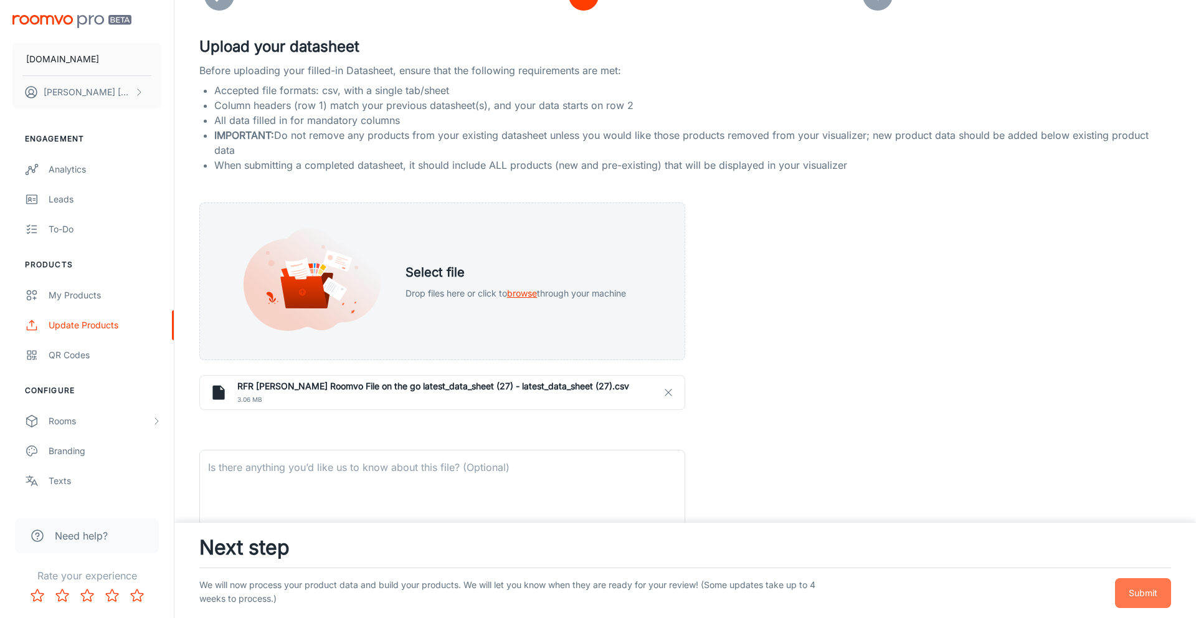
click at [1147, 595] on p "Submit" at bounding box center [1143, 593] width 29 height 14
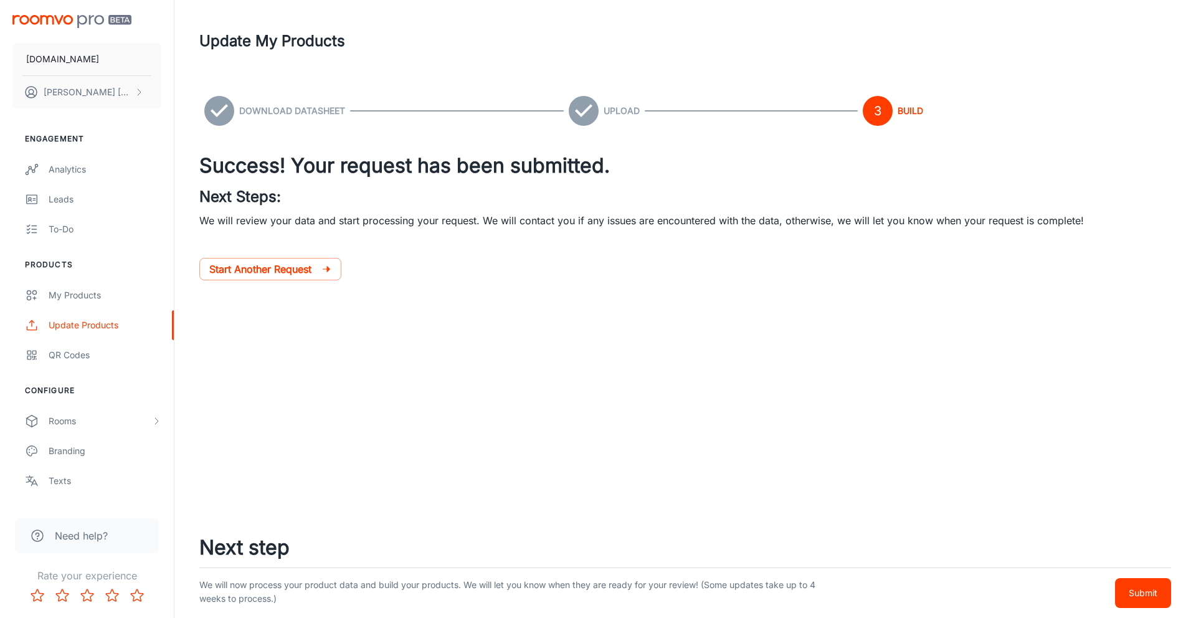
click at [1142, 592] on p "Submit" at bounding box center [1143, 593] width 29 height 14
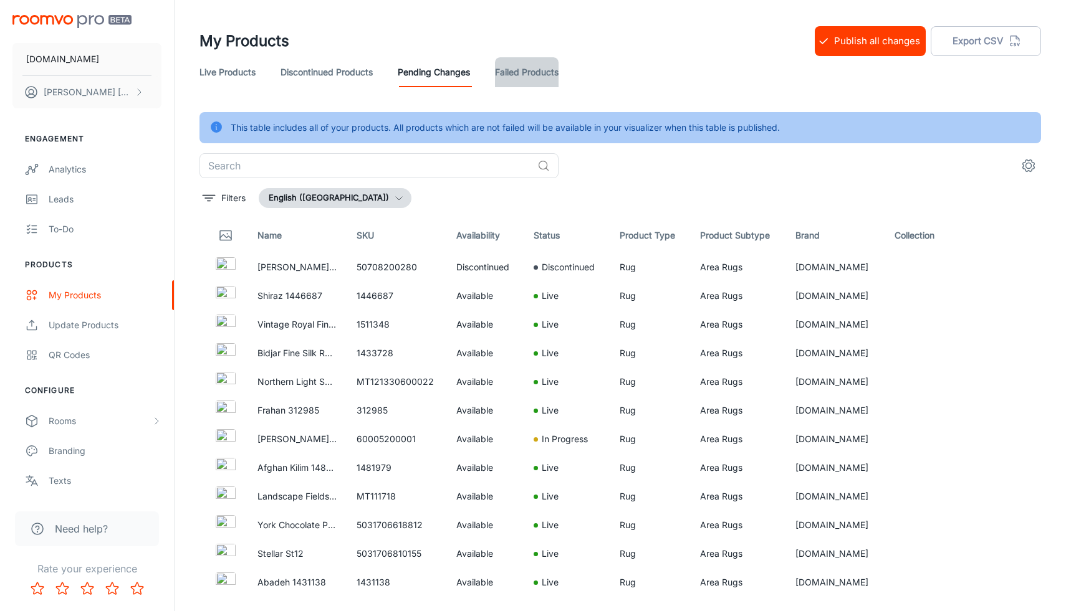
click at [535, 78] on link "Failed Products" at bounding box center [527, 72] width 64 height 30
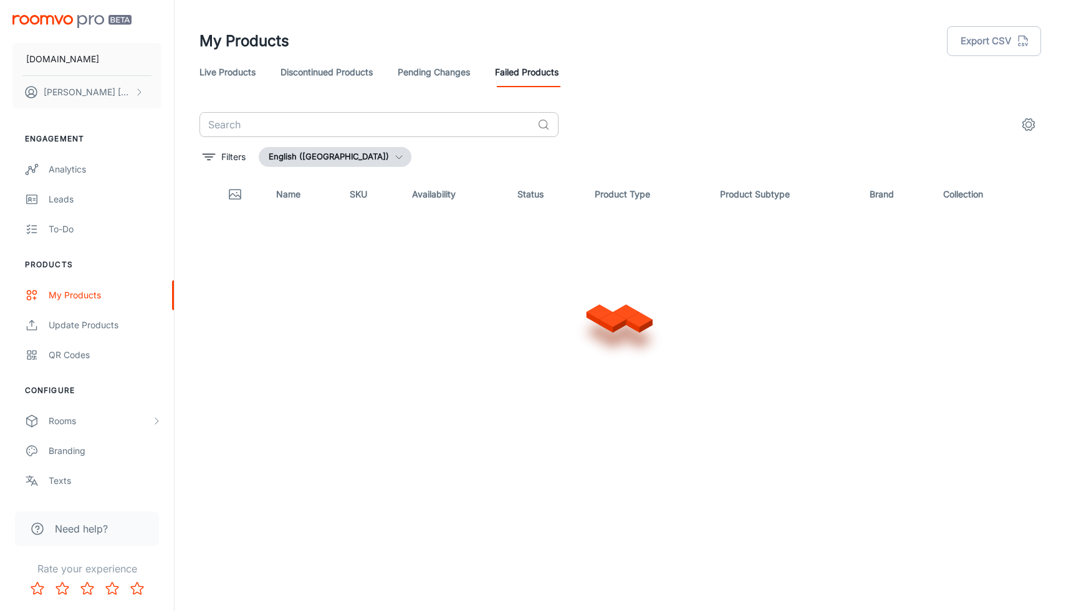
click at [292, 127] on input "text" at bounding box center [365, 124] width 333 height 25
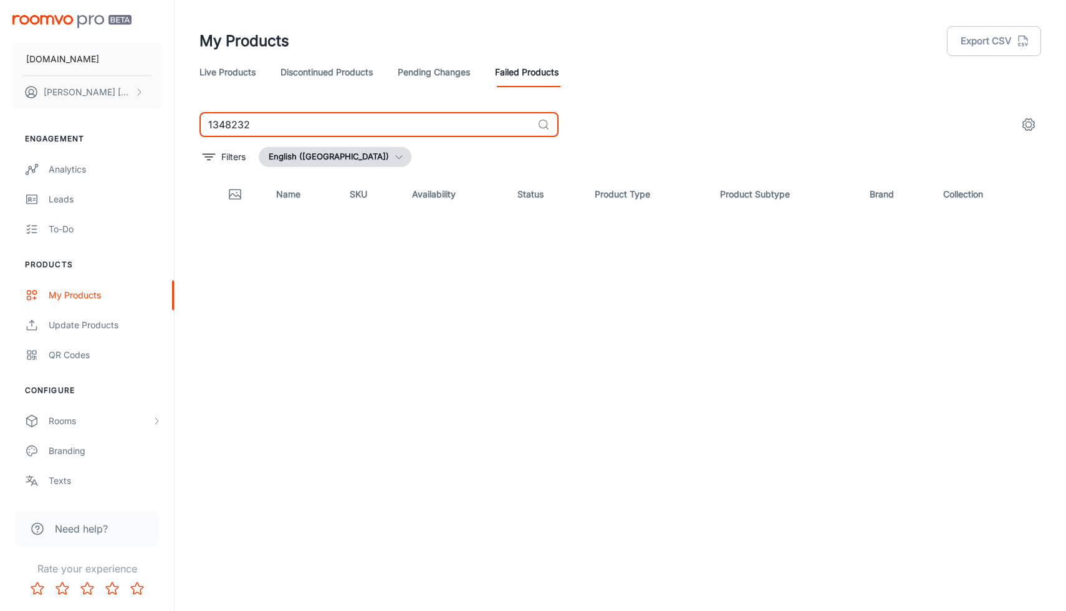
type input "1348232"
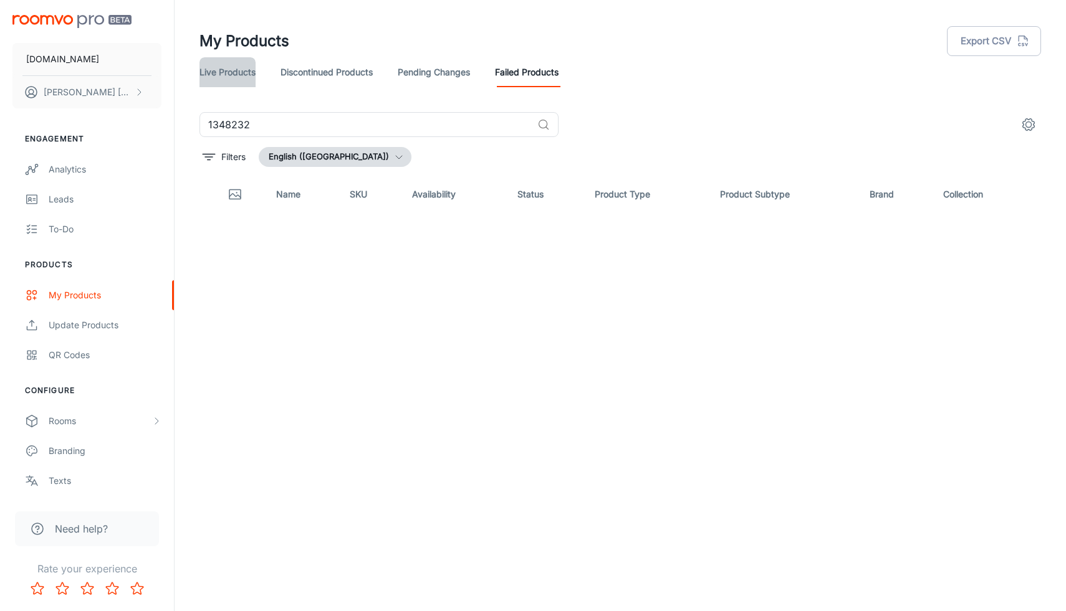
click at [206, 70] on link "Live Products" at bounding box center [227, 72] width 56 height 30
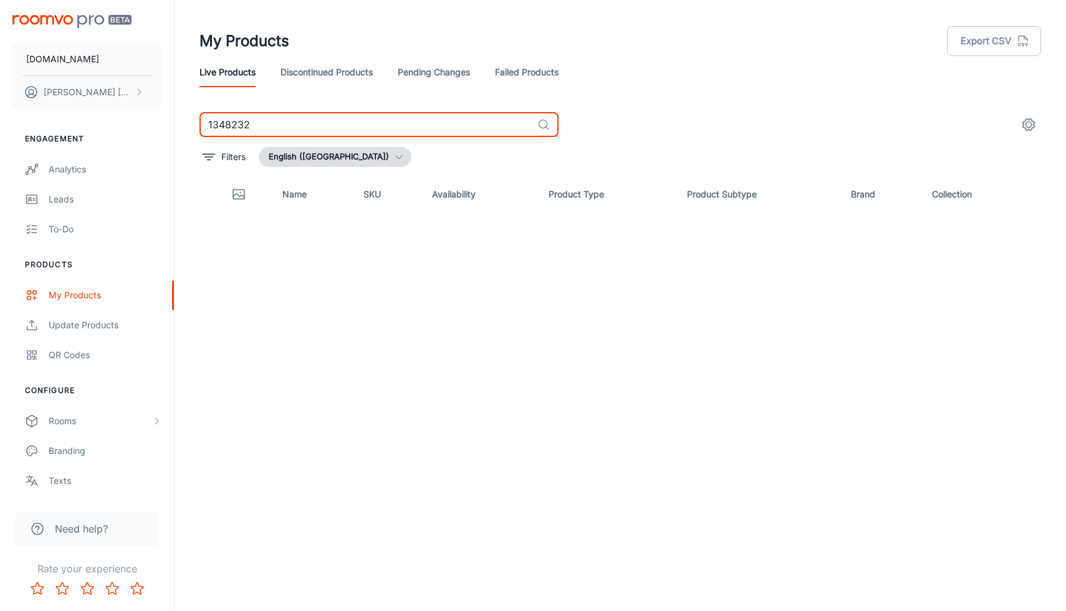
click at [229, 122] on input "1348232" at bounding box center [365, 124] width 333 height 25
type input "1384232"
click at [437, 79] on link "Pending Changes" at bounding box center [434, 72] width 72 height 30
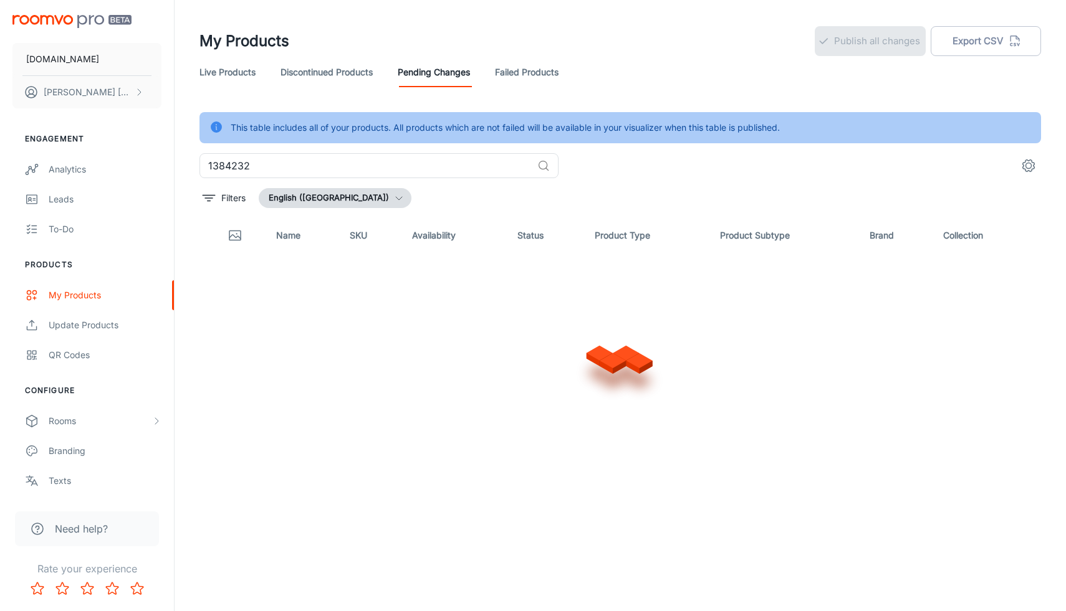
click at [532, 74] on link "Failed Products" at bounding box center [527, 72] width 64 height 30
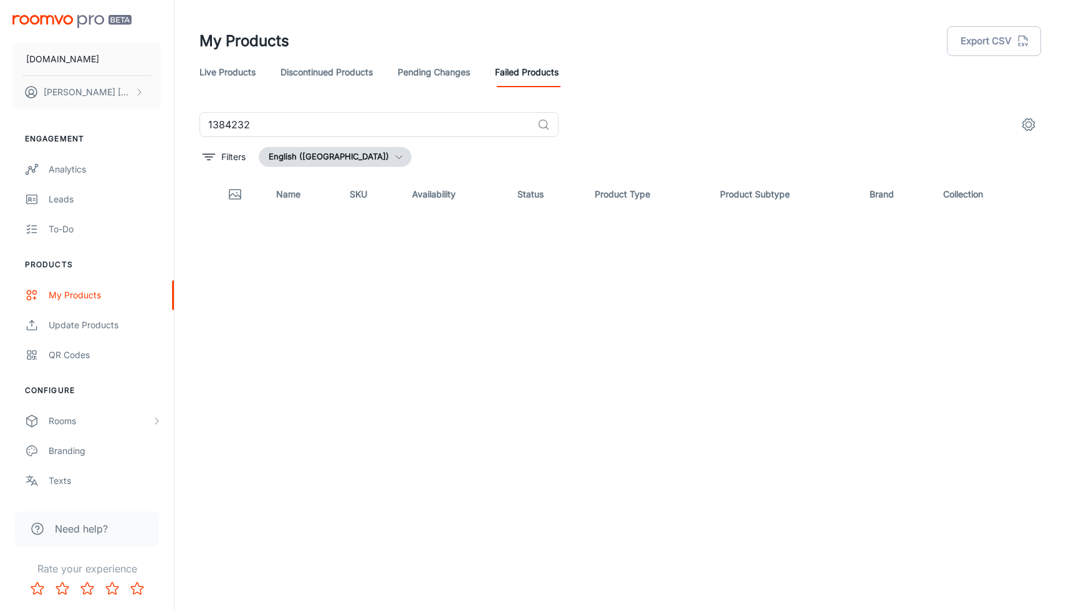
click at [237, 64] on link "Live Products" at bounding box center [227, 72] width 56 height 30
click at [249, 128] on input "1384232" at bounding box center [365, 124] width 333 height 25
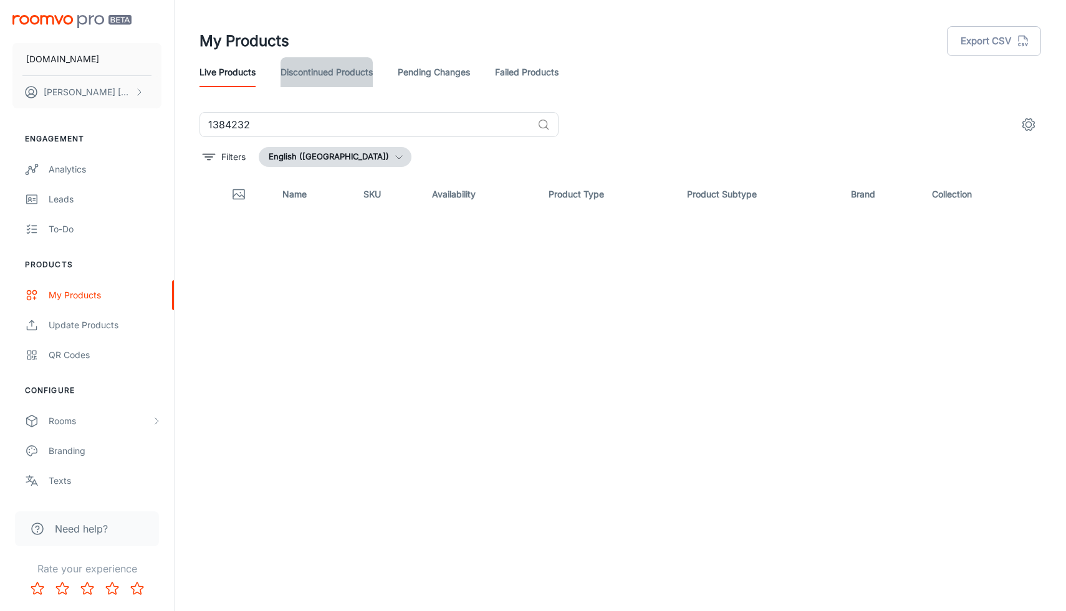
click at [305, 74] on link "Discontinued Products" at bounding box center [326, 72] width 92 height 30
click at [520, 81] on link "Failed Products" at bounding box center [527, 72] width 64 height 30
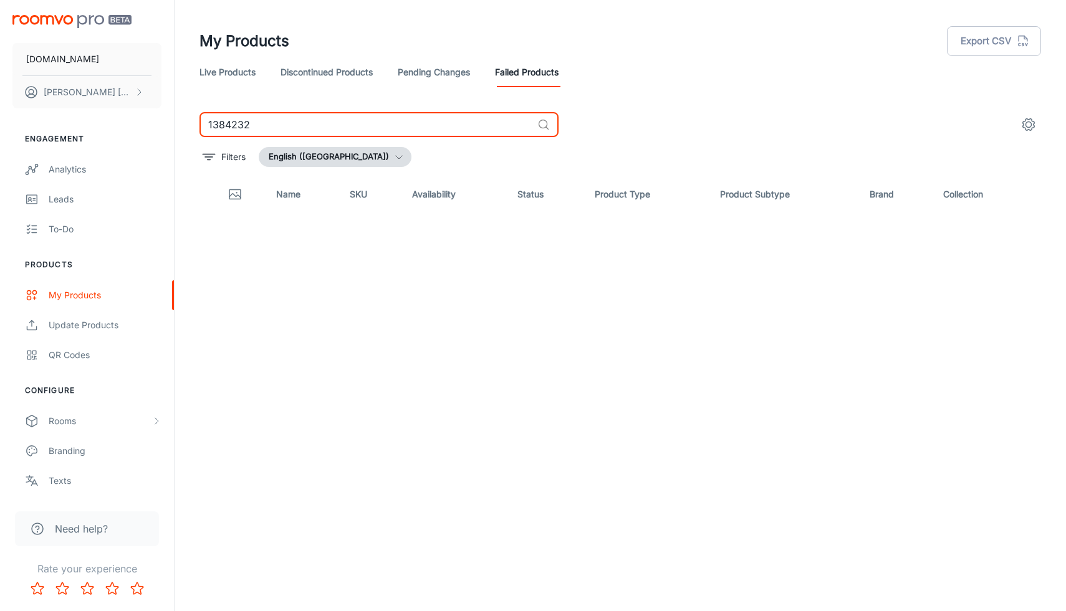
click at [212, 128] on input "1384232" at bounding box center [365, 124] width 333 height 25
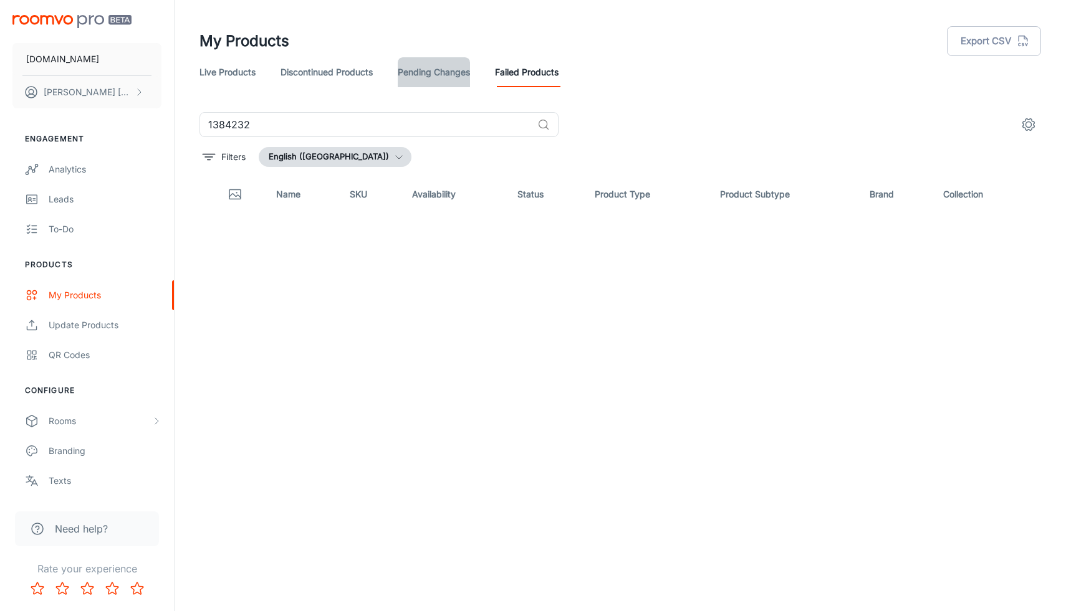
click at [443, 72] on link "Pending Changes" at bounding box center [434, 72] width 72 height 30
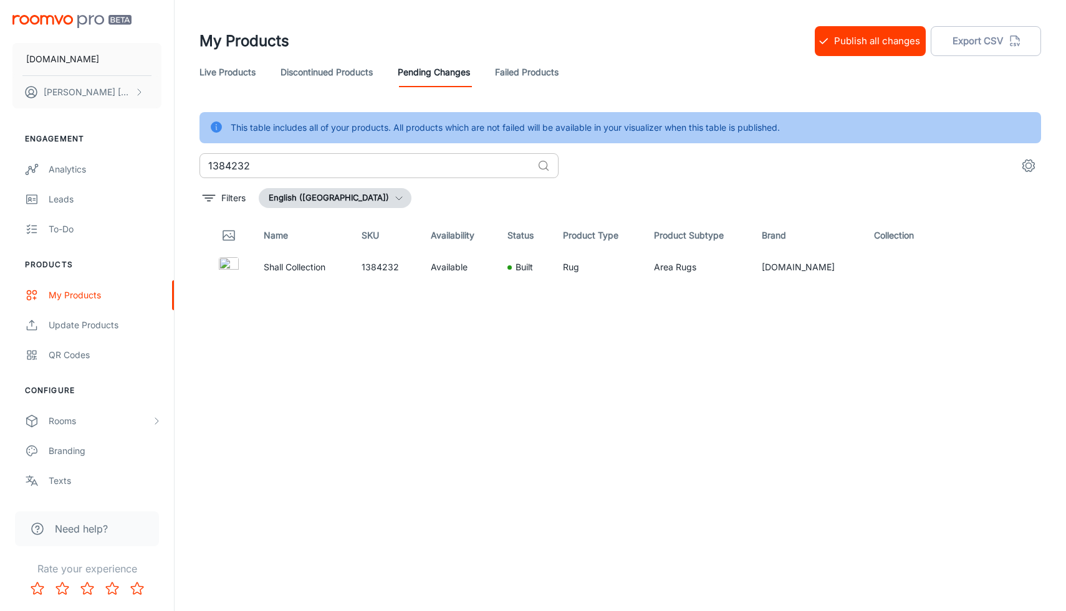
click at [327, 162] on input "1384232" at bounding box center [365, 165] width 333 height 25
click at [1000, 268] on icon "See in Visualizer" at bounding box center [994, 267] width 13 height 9
click at [867, 45] on button "Publish all changes" at bounding box center [869, 41] width 111 height 30
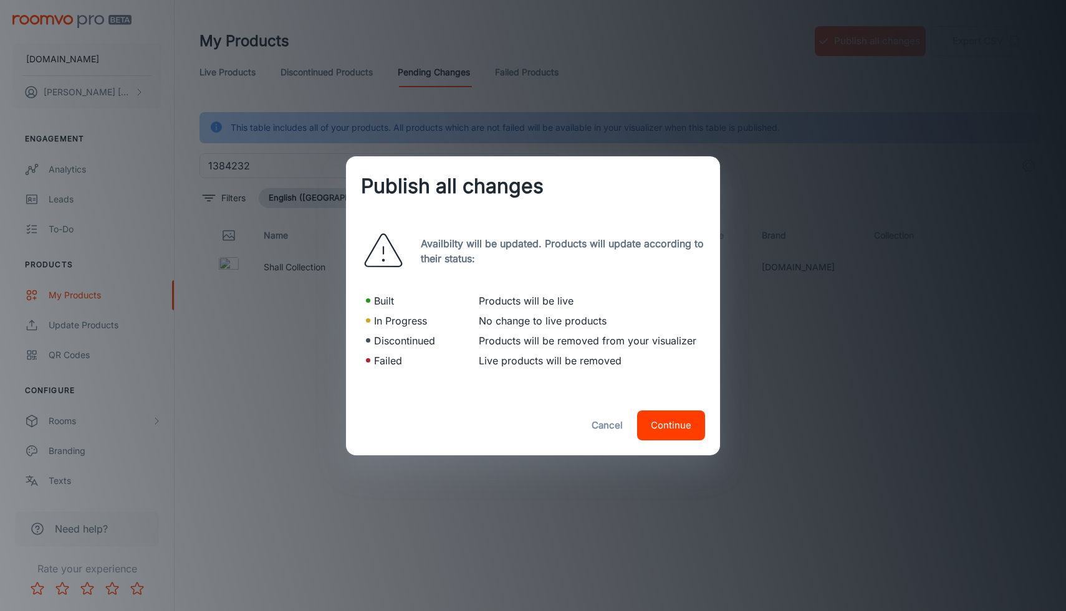
click at [670, 421] on button "Continue" at bounding box center [671, 426] width 68 height 30
